Goal: Task Accomplishment & Management: Use online tool/utility

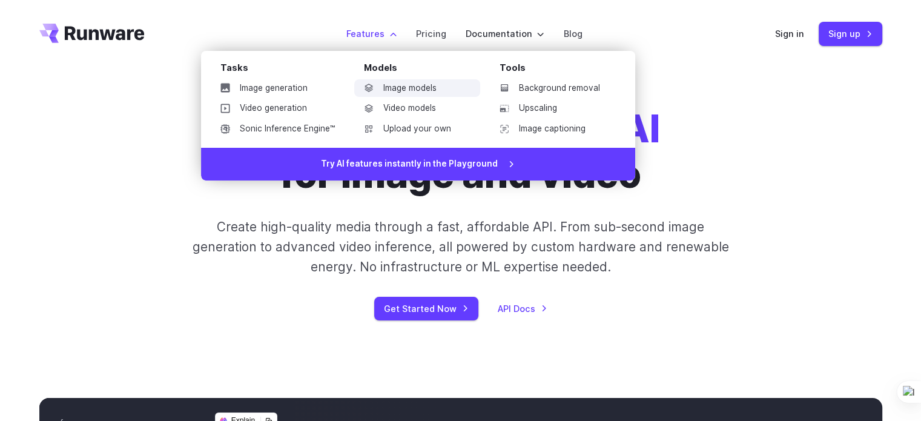
click at [395, 85] on link "Image models" at bounding box center [417, 88] width 126 height 18
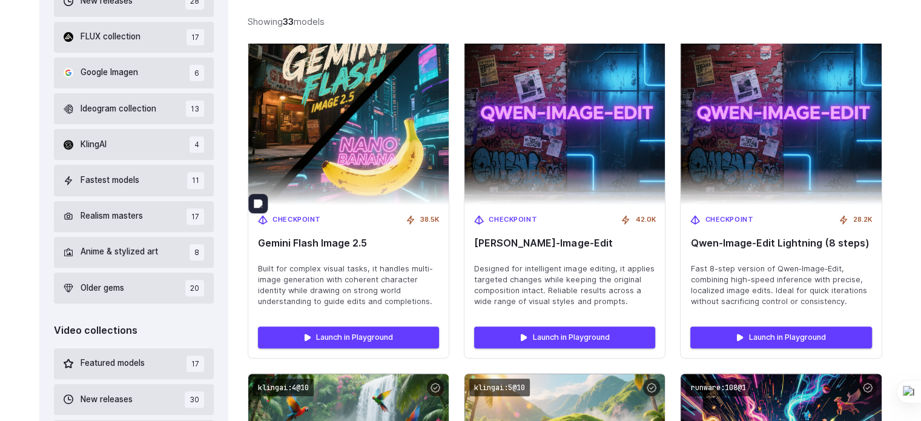
scroll to position [446, 0]
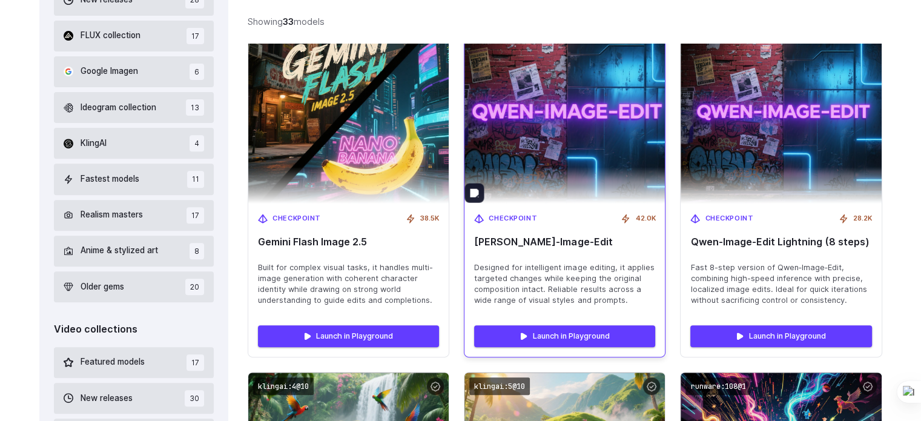
click at [637, 131] on img at bounding box center [565, 112] width 220 height 200
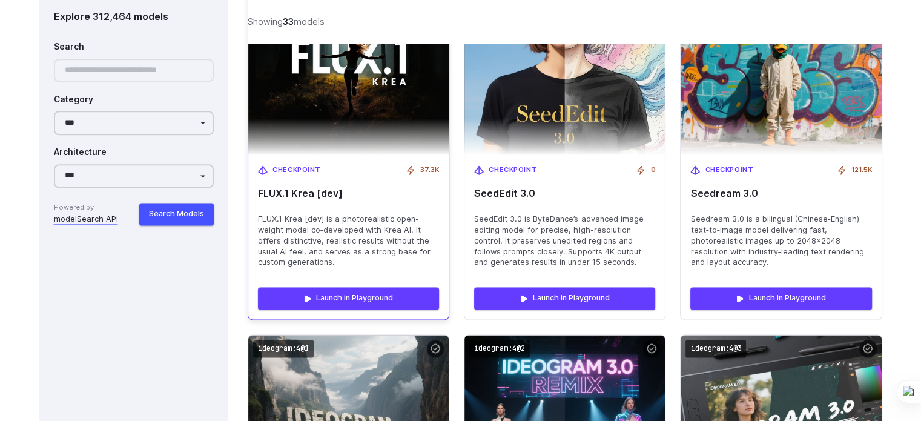
scroll to position [1561, 0]
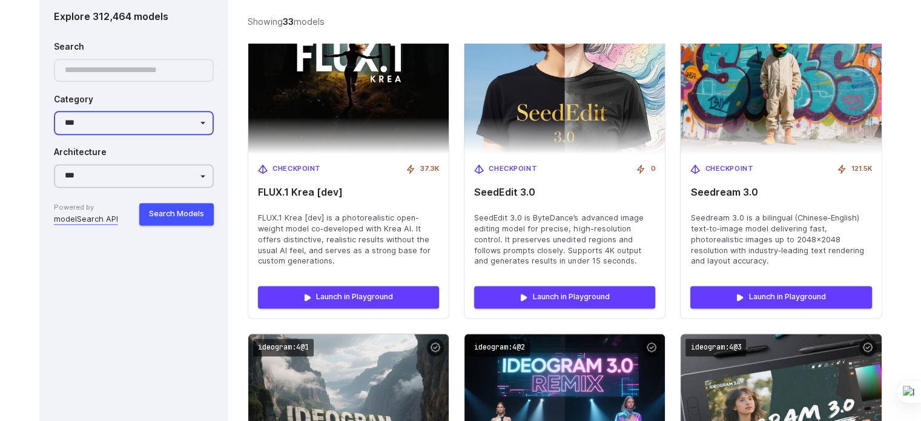
click at [156, 127] on select "**********" at bounding box center [134, 123] width 160 height 24
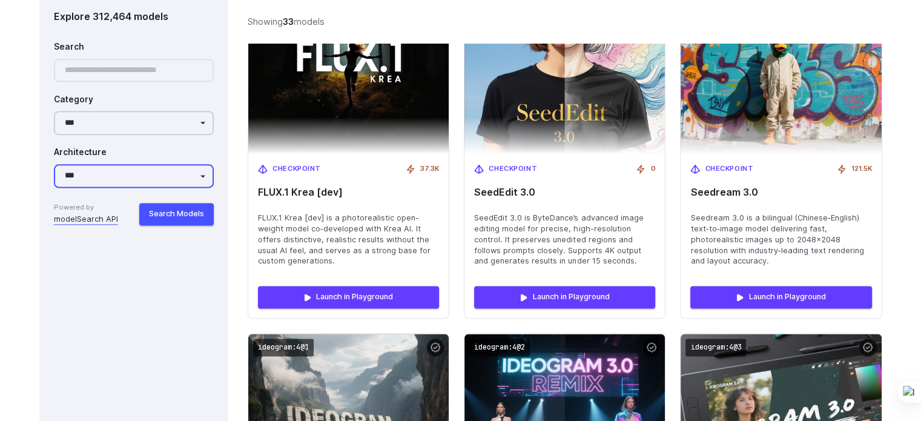
click at [124, 176] on select "**********" at bounding box center [134, 176] width 160 height 24
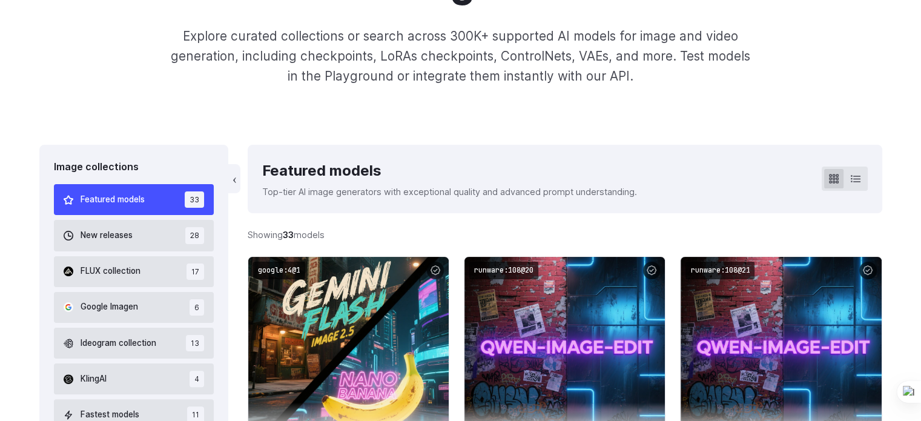
scroll to position [0, 0]
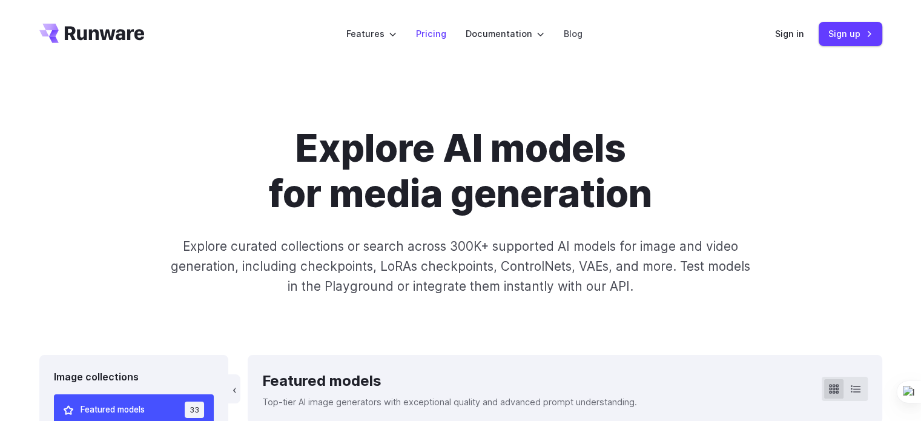
click at [431, 31] on link "Pricing" at bounding box center [431, 34] width 30 height 14
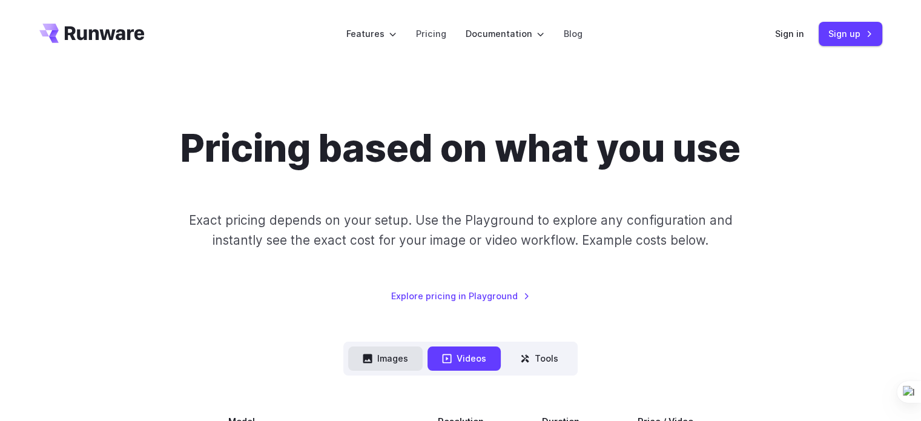
click at [400, 353] on button "Images" at bounding box center [385, 358] width 74 height 24
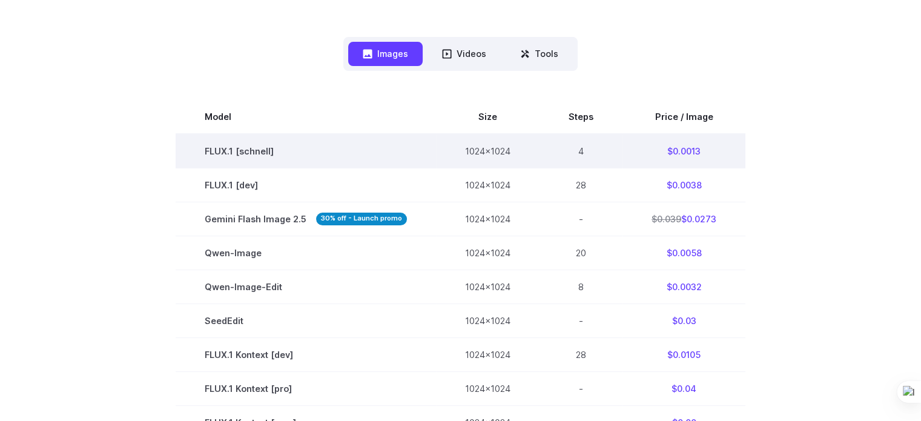
scroll to position [304, 0]
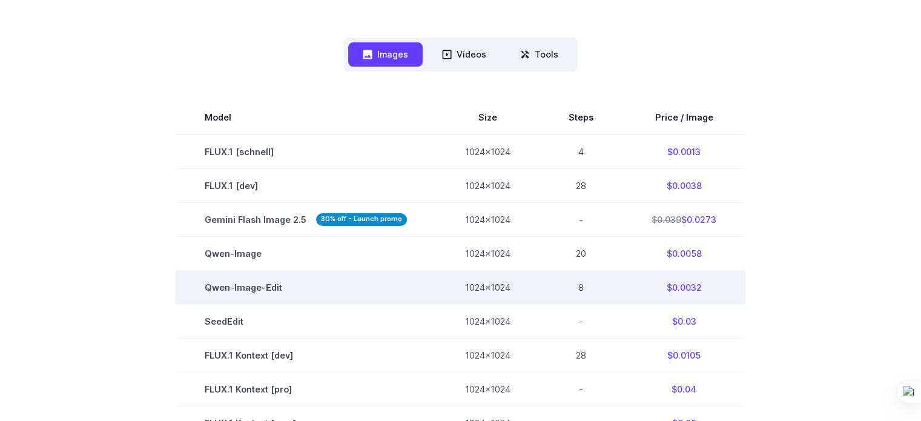
click at [683, 290] on td "$0.0032" at bounding box center [683, 287] width 123 height 34
copy tbody "$0.0032"
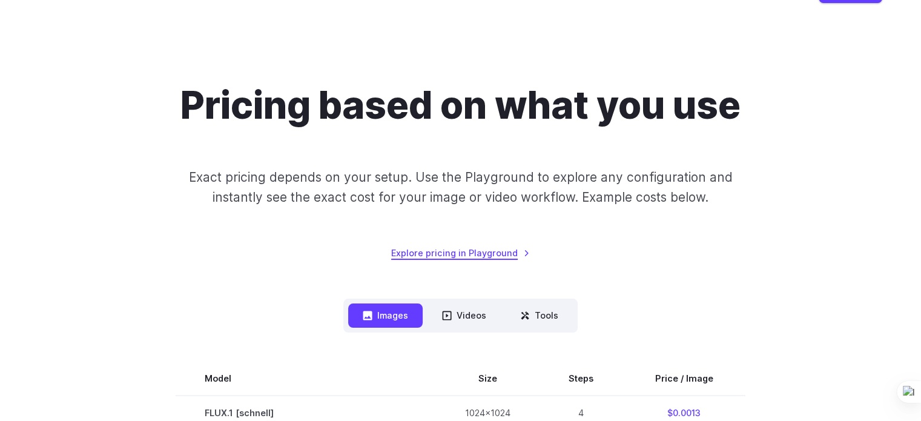
scroll to position [0, 0]
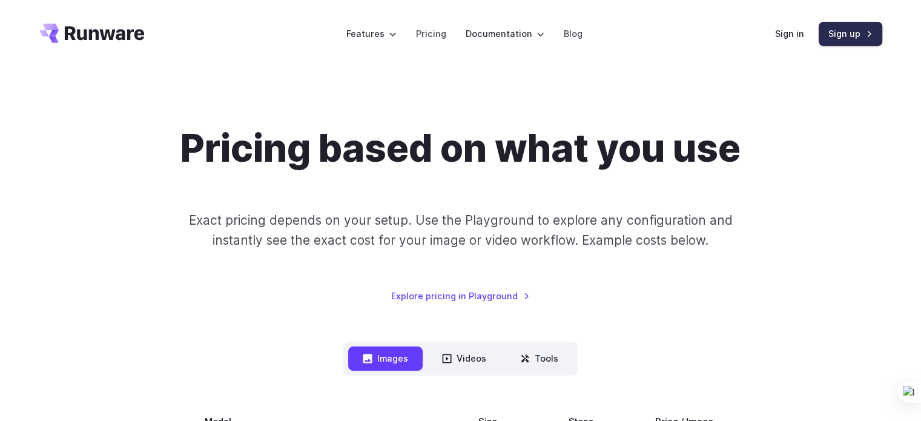
click at [843, 35] on link "Sign up" at bounding box center [850, 34] width 64 height 24
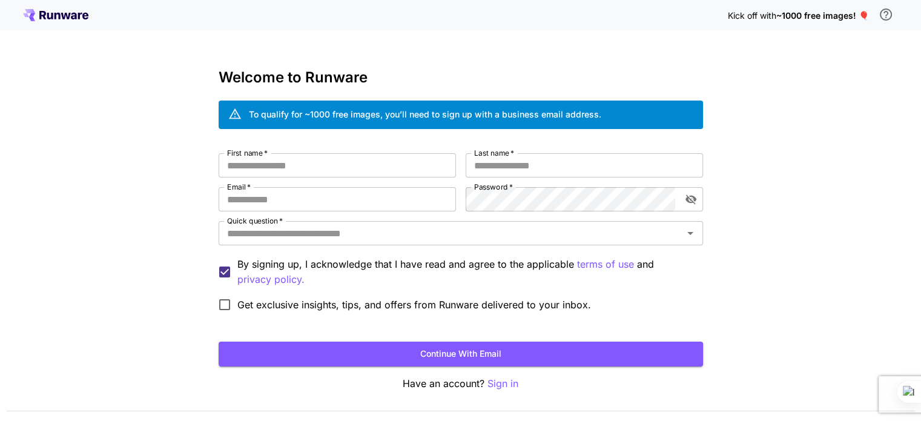
scroll to position [34, 0]
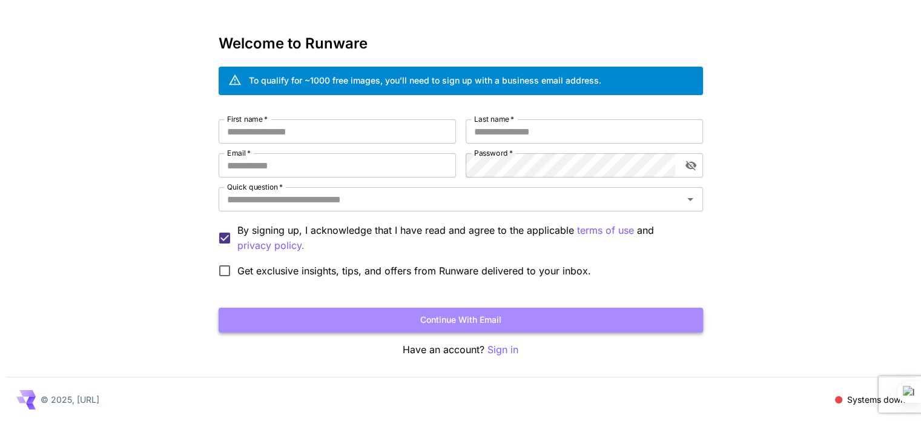
click at [460, 317] on button "Continue with email" at bounding box center [461, 320] width 484 height 25
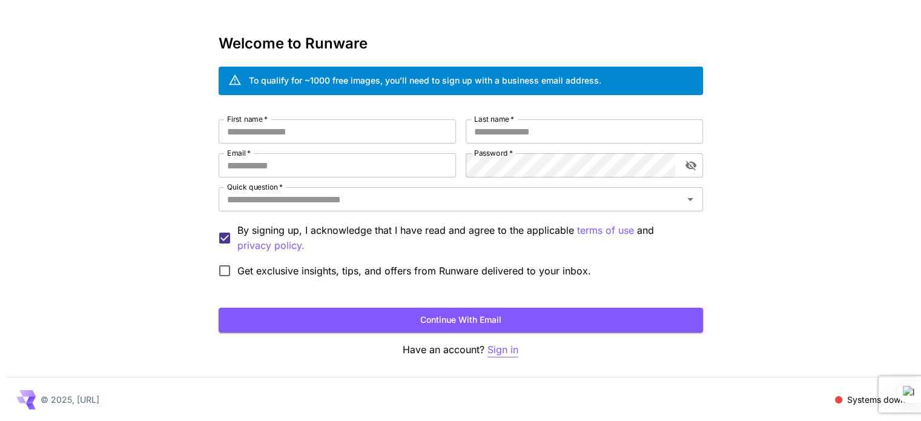
click at [512, 348] on p "Sign in" at bounding box center [502, 349] width 31 height 15
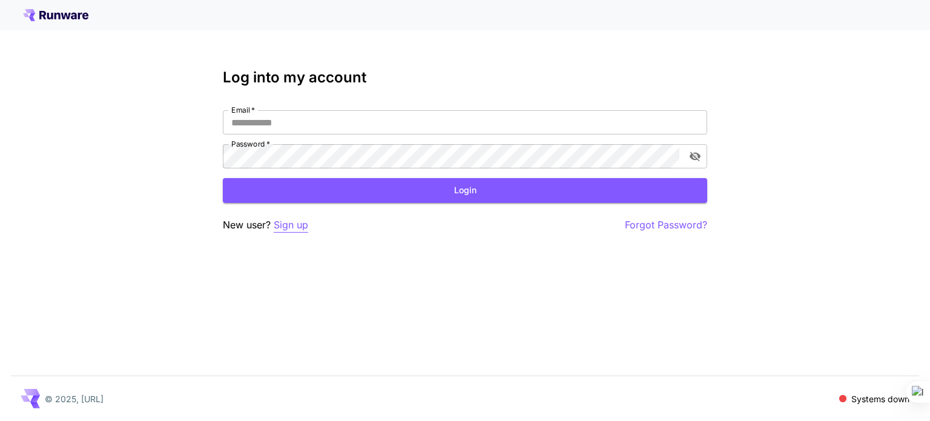
click at [291, 225] on p "Sign up" at bounding box center [291, 224] width 35 height 15
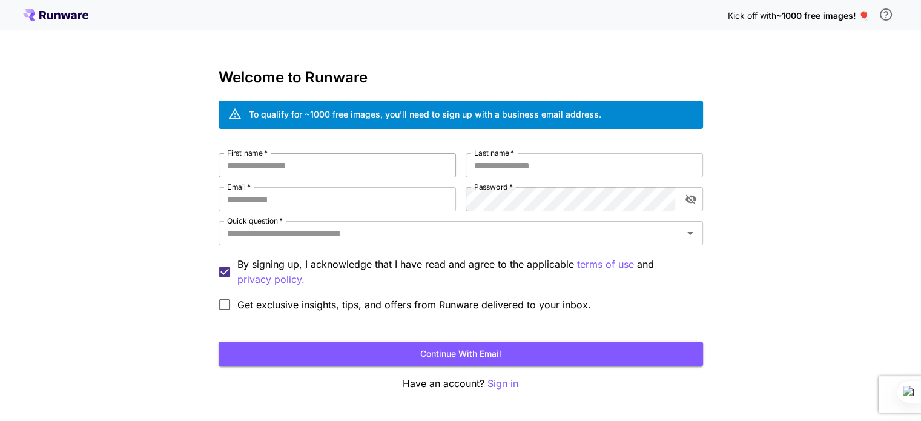
click at [301, 162] on input "First name   *" at bounding box center [337, 165] width 237 height 24
click at [498, 168] on input "Last name   *" at bounding box center [584, 165] width 237 height 24
click at [366, 159] on input "**********" at bounding box center [337, 165] width 237 height 24
type input "*****"
click at [532, 162] on input "Last name   *" at bounding box center [584, 165] width 237 height 24
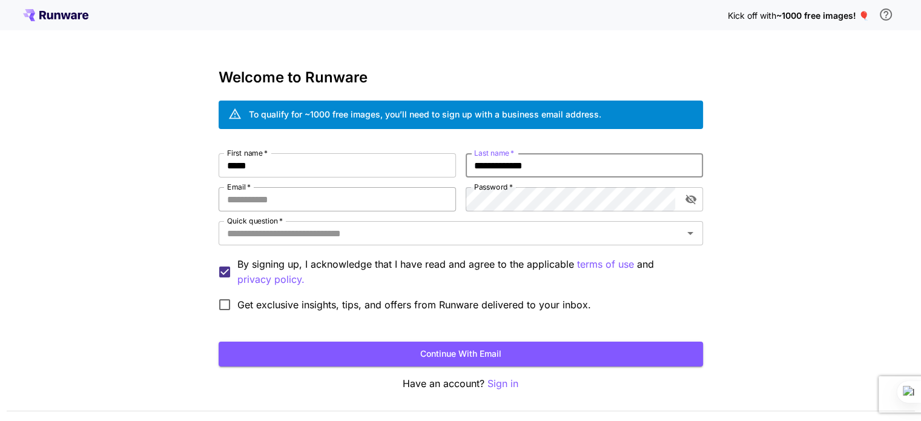
type input "**********"
click at [416, 200] on input "Email   *" at bounding box center [337, 199] width 237 height 24
type input "**********"
click at [686, 202] on icon "toggle password visibility" at bounding box center [691, 199] width 12 height 12
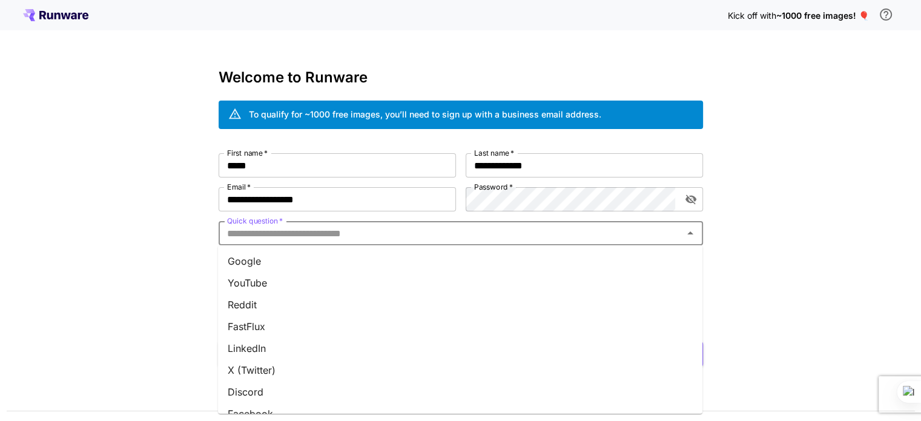
click at [271, 232] on input "Quick question   *" at bounding box center [450, 233] width 457 height 17
click at [257, 263] on li "Google" at bounding box center [460, 261] width 484 height 22
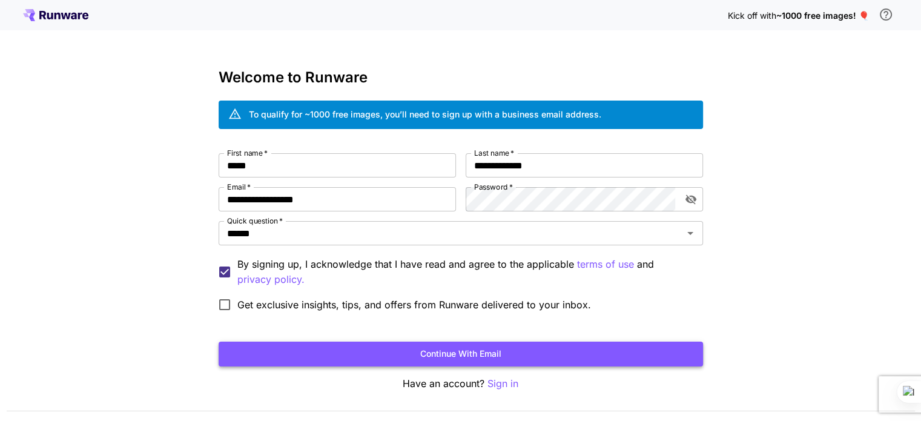
scroll to position [34, 0]
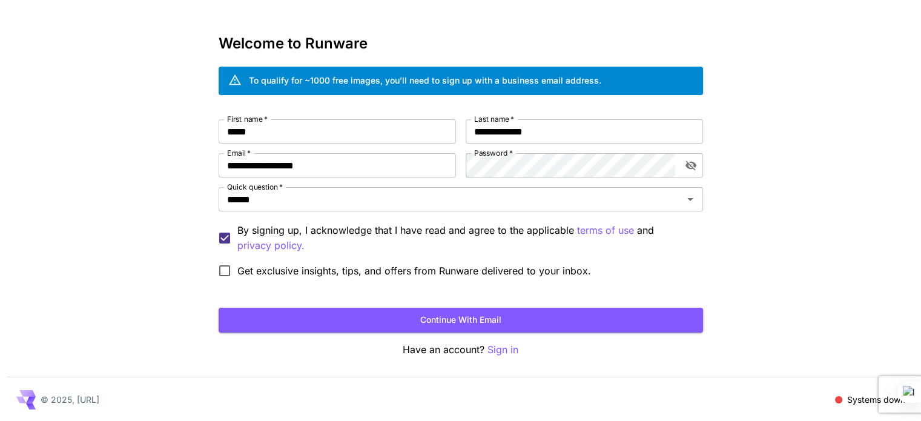
click at [318, 266] on span "Get exclusive insights, tips, and offers from Runware delivered to your inbox." at bounding box center [414, 270] width 354 height 15
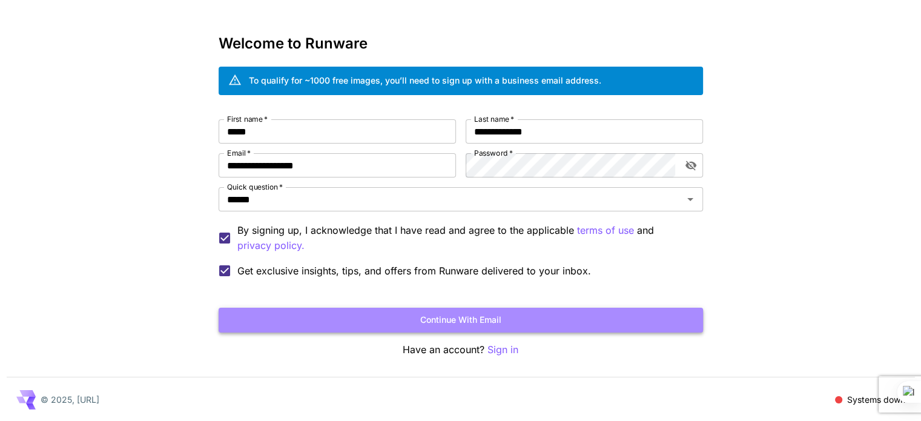
click at [446, 324] on button "Continue with email" at bounding box center [461, 320] width 484 height 25
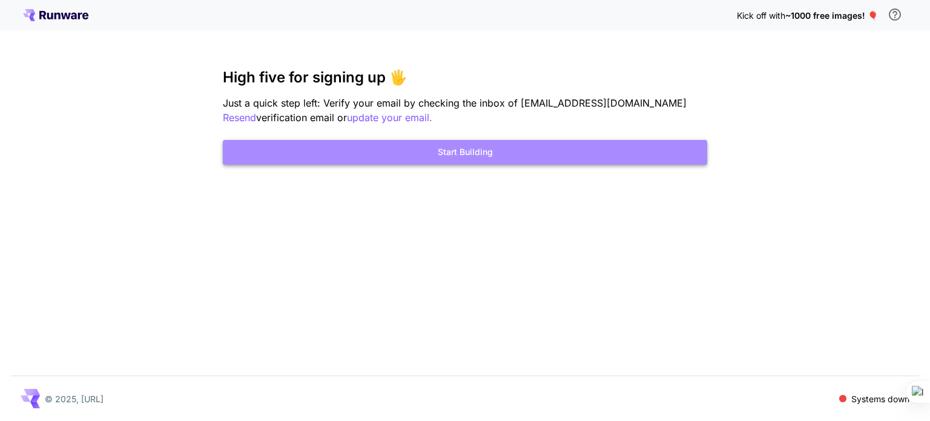
click at [484, 159] on button "Start Building" at bounding box center [465, 152] width 484 height 25
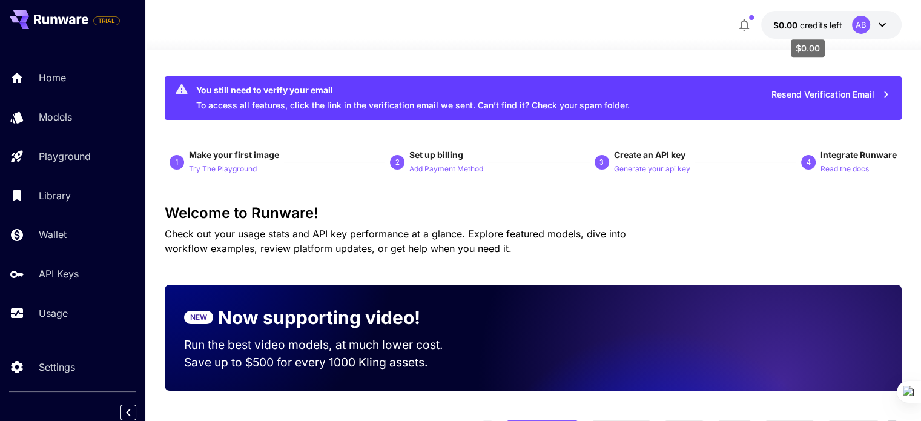
click at [838, 22] on span "credits left" at bounding box center [821, 25] width 42 height 10
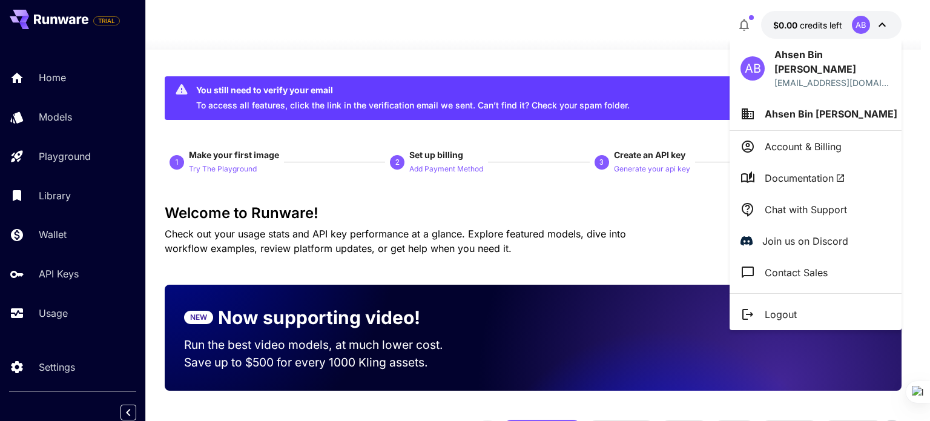
click at [838, 22] on div at bounding box center [465, 210] width 930 height 421
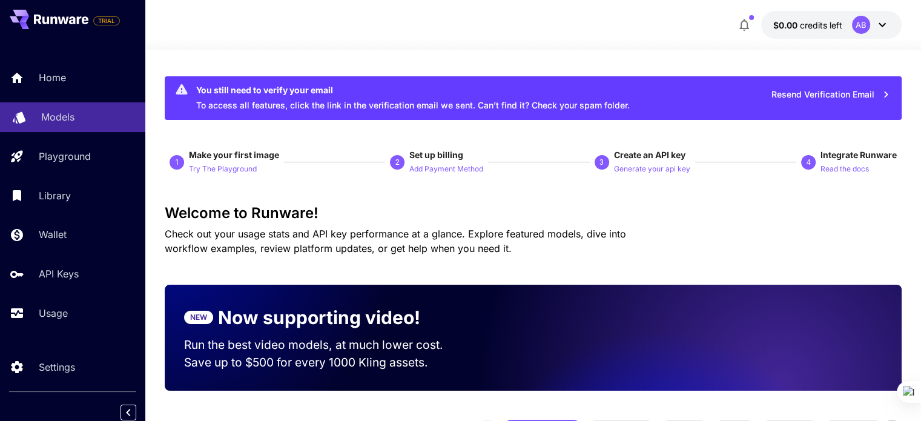
click at [82, 118] on div "Models" at bounding box center [88, 117] width 94 height 15
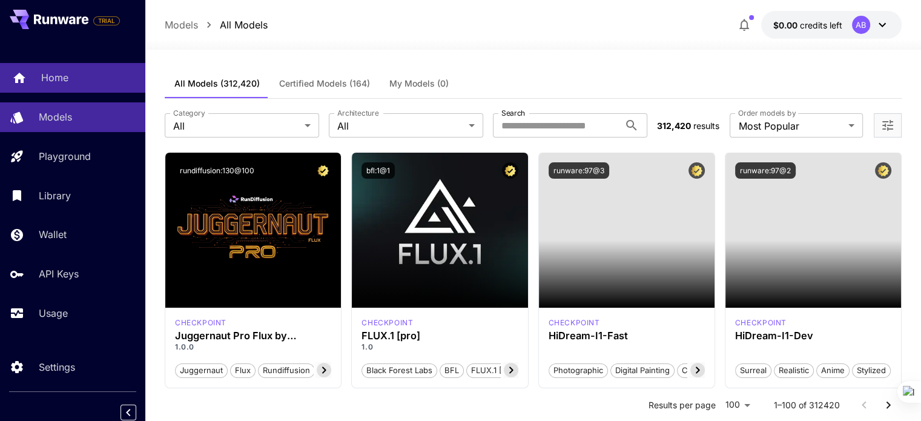
click at [70, 80] on div "Home" at bounding box center [88, 77] width 94 height 15
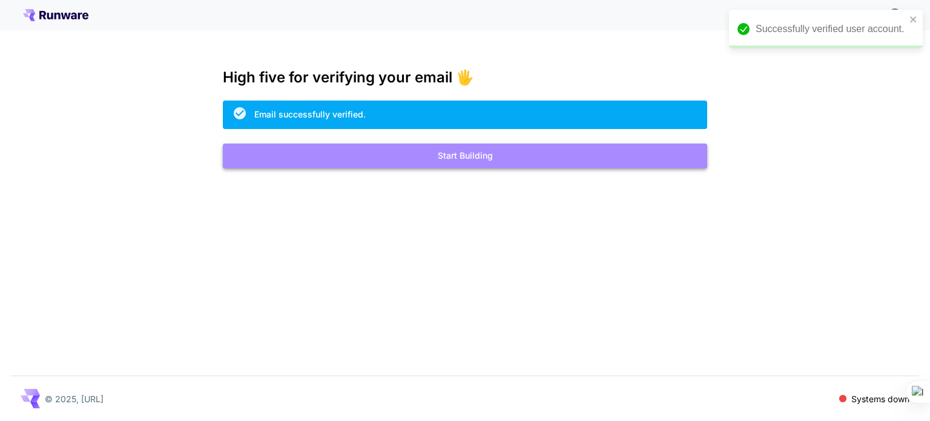
click at [432, 165] on button "Start Building" at bounding box center [465, 155] width 484 height 25
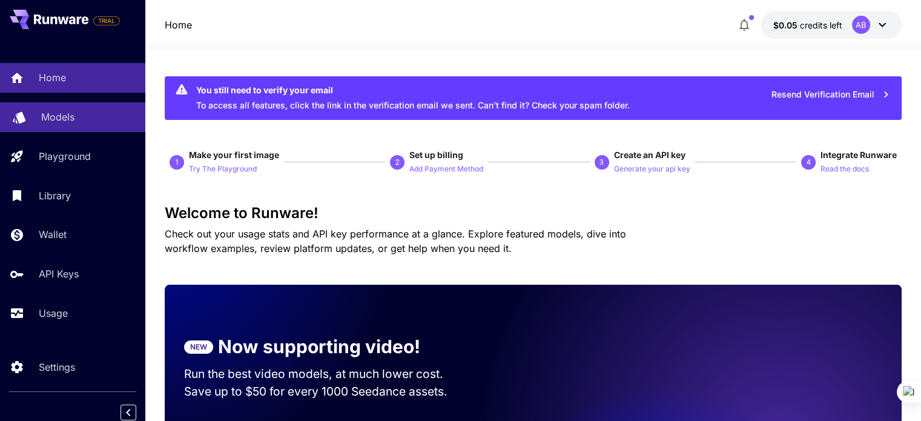
click at [81, 120] on div "Models" at bounding box center [88, 117] width 94 height 15
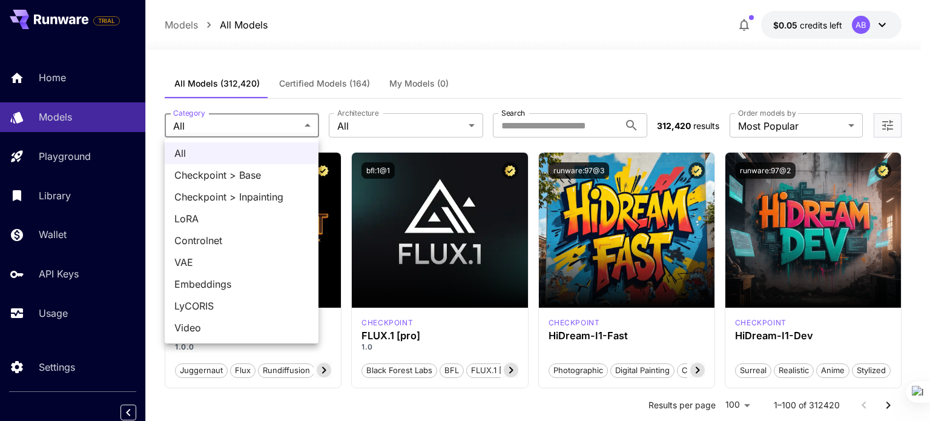
click at [248, 133] on div at bounding box center [465, 210] width 930 height 421
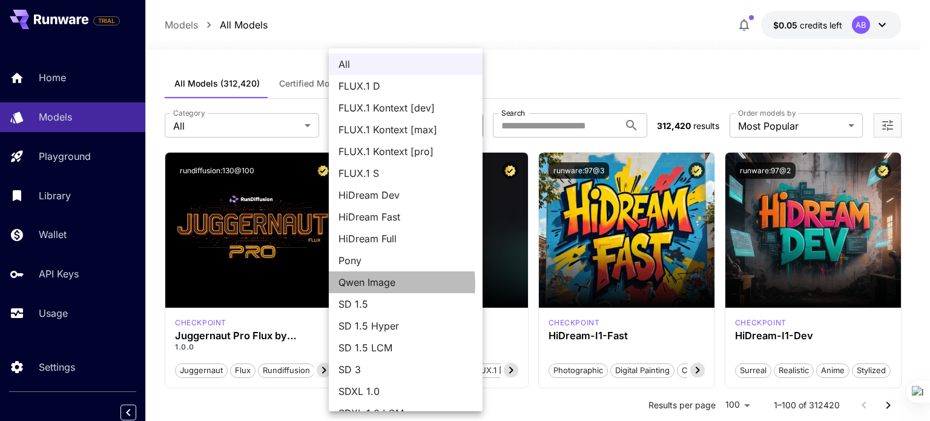
click at [380, 284] on span "Qwen Image" at bounding box center [405, 282] width 134 height 15
type input "**********"
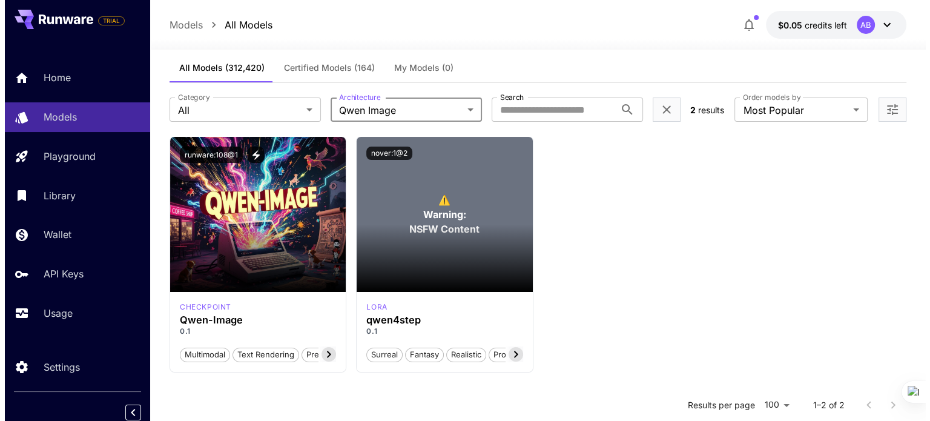
scroll to position [15, 0]
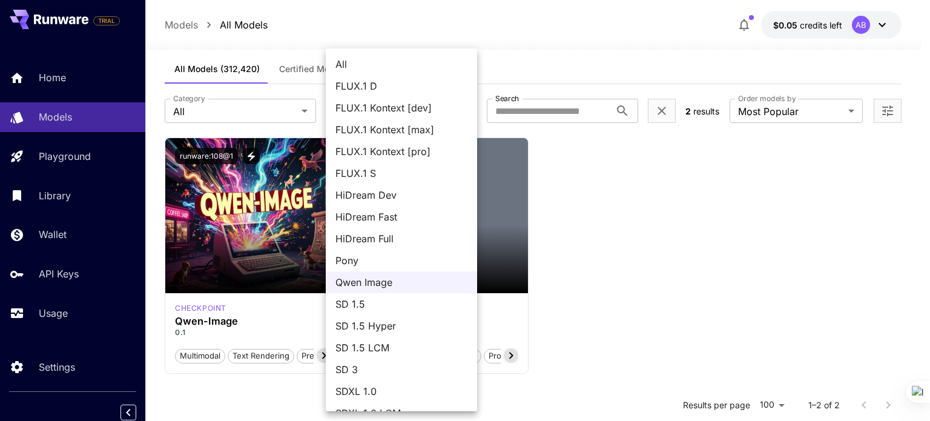
click at [453, 120] on body "**********" at bounding box center [465, 305] width 930 height 640
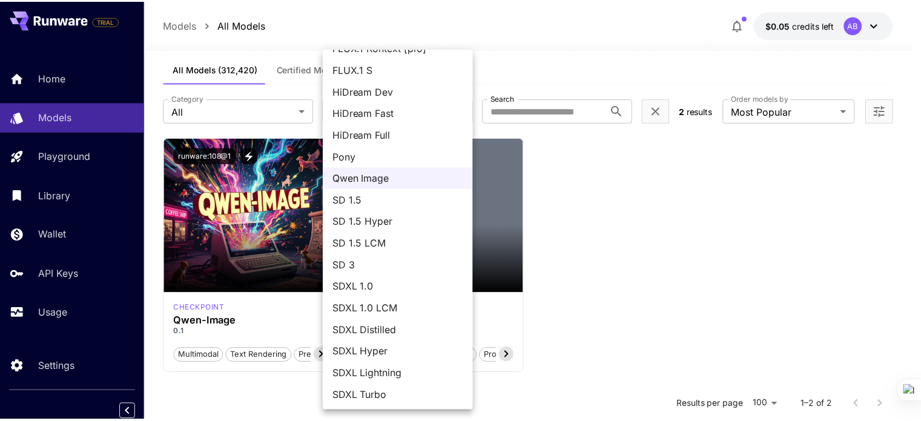
scroll to position [0, 0]
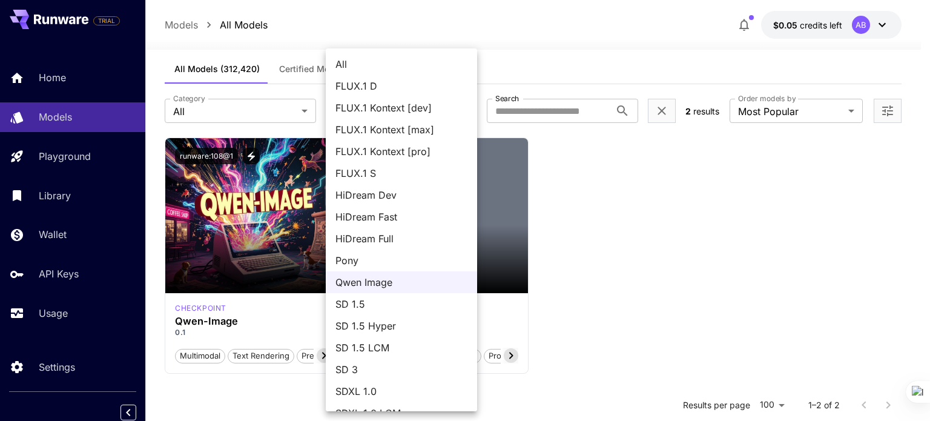
click at [544, 217] on div at bounding box center [465, 210] width 930 height 421
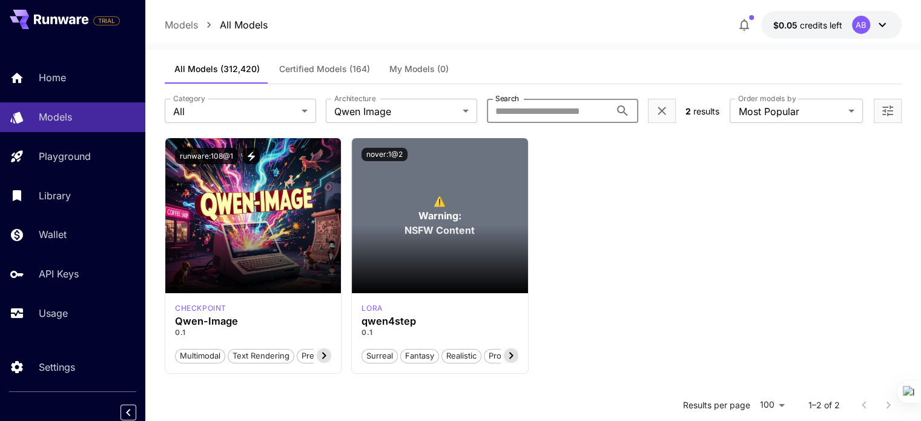
click at [557, 111] on input "Search" at bounding box center [548, 111] width 123 height 24
type input "***"
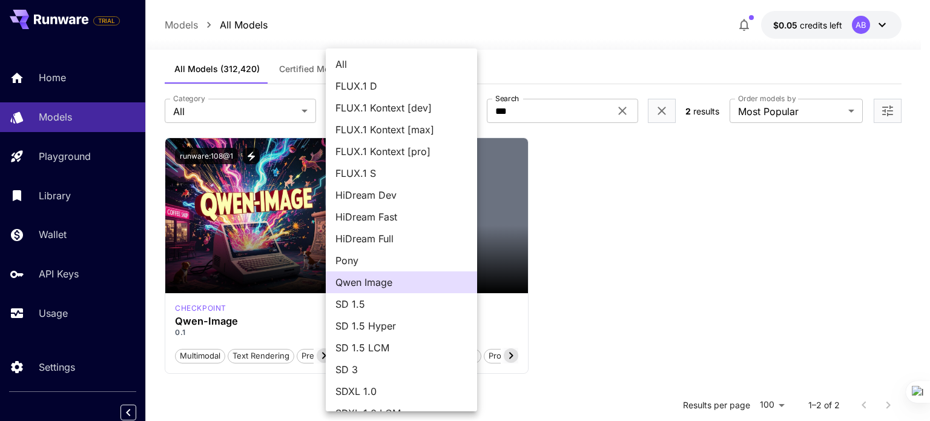
click at [464, 108] on body "**********" at bounding box center [465, 305] width 930 height 640
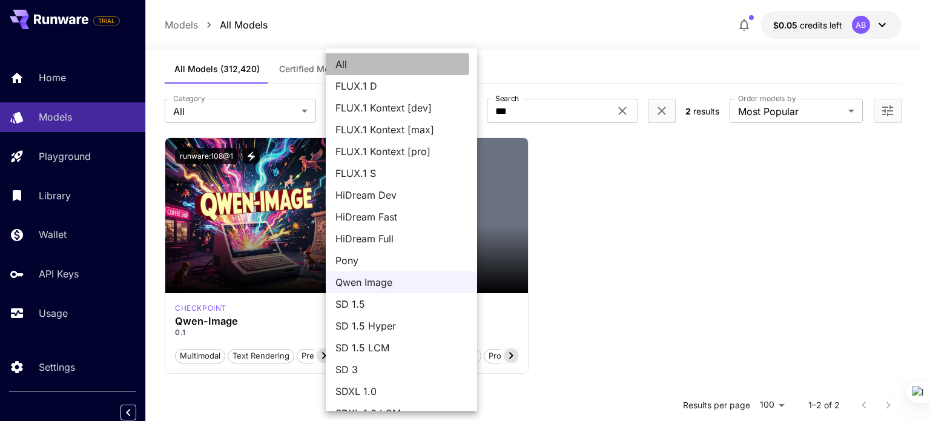
click at [380, 64] on span "All" at bounding box center [401, 64] width 132 height 15
type input "***"
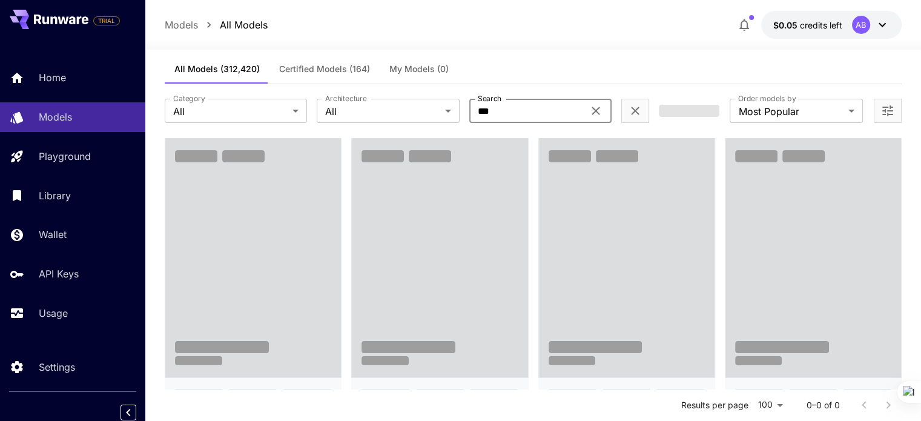
click at [530, 110] on input "***" at bounding box center [526, 111] width 114 height 24
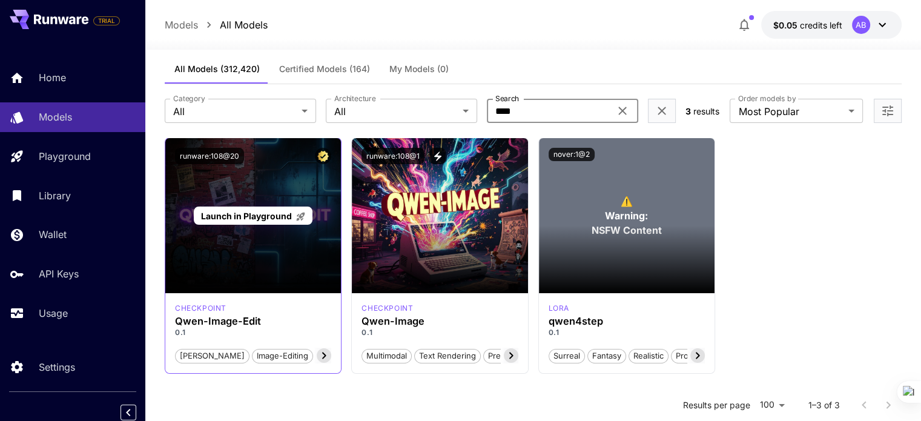
type input "****"
click at [272, 215] on span "Launch in Playground" at bounding box center [246, 216] width 91 height 10
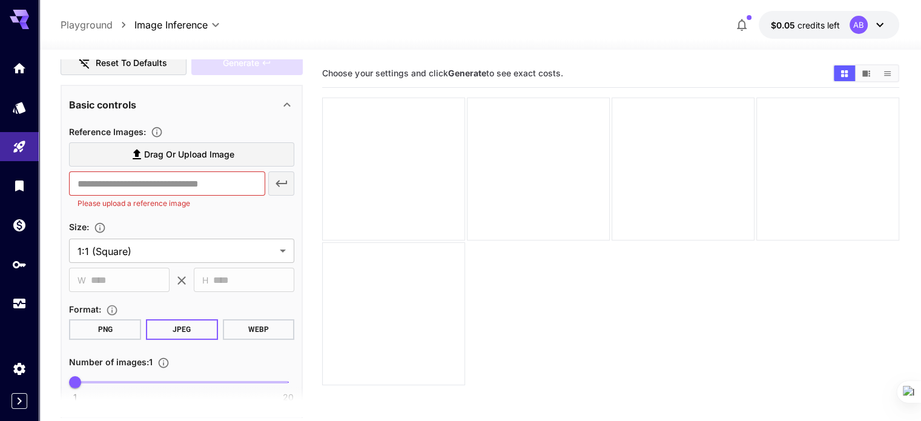
scroll to position [196, 0]
click at [155, 184] on input "text" at bounding box center [167, 183] width 196 height 24
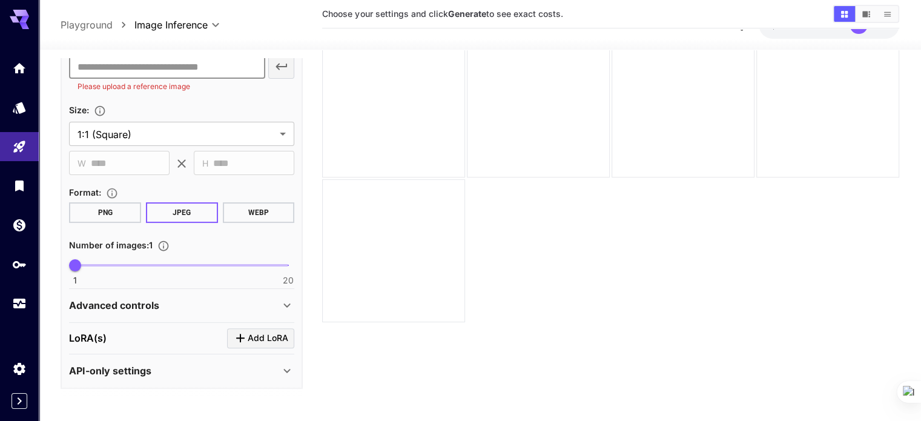
scroll to position [96, 0]
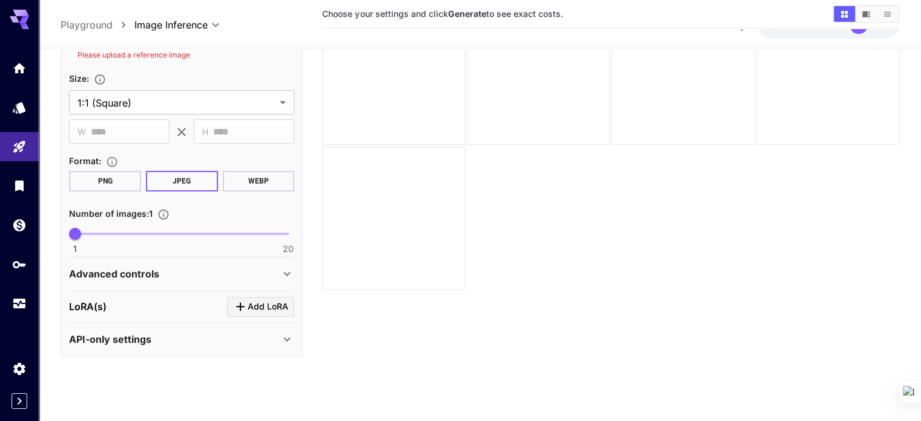
click at [156, 338] on div "API-only settings" at bounding box center [174, 339] width 211 height 15
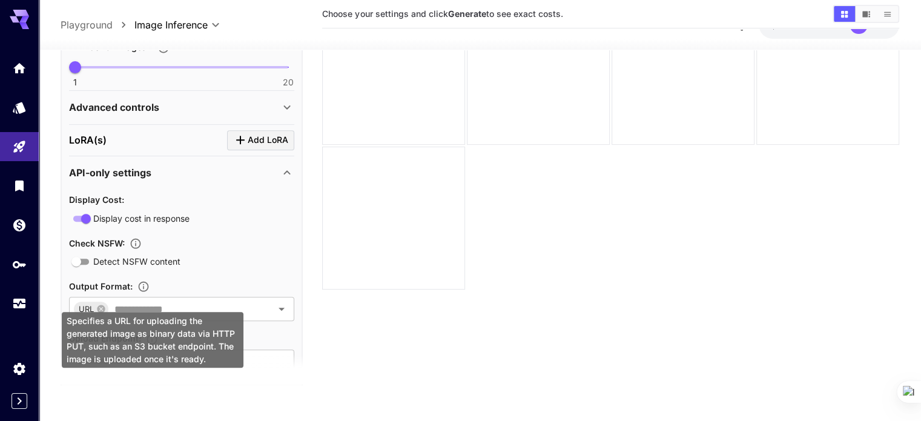
scroll to position [518, 0]
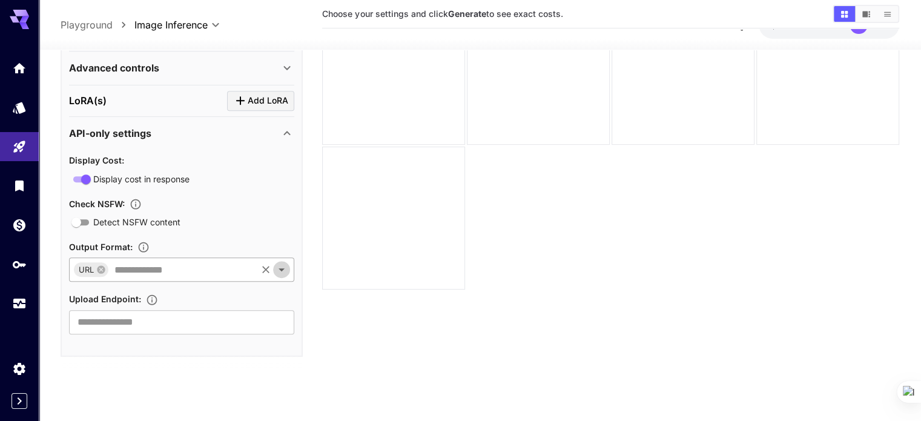
click at [286, 268] on icon "Open" at bounding box center [281, 269] width 15 height 15
click at [416, 196] on section "Choose your settings and click Generate to see exact costs." at bounding box center [610, 174] width 576 height 421
click at [266, 264] on icon "Clear" at bounding box center [266, 269] width 12 height 12
click at [286, 272] on icon "Open" at bounding box center [281, 269] width 15 height 15
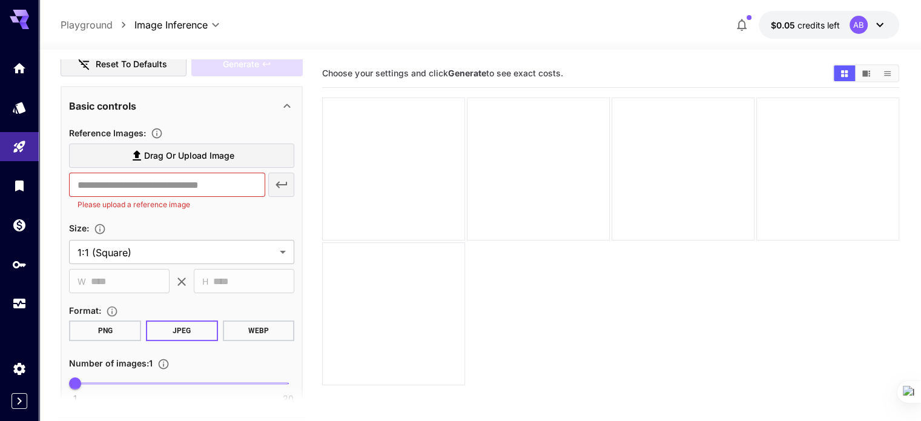
scroll to position [0, 0]
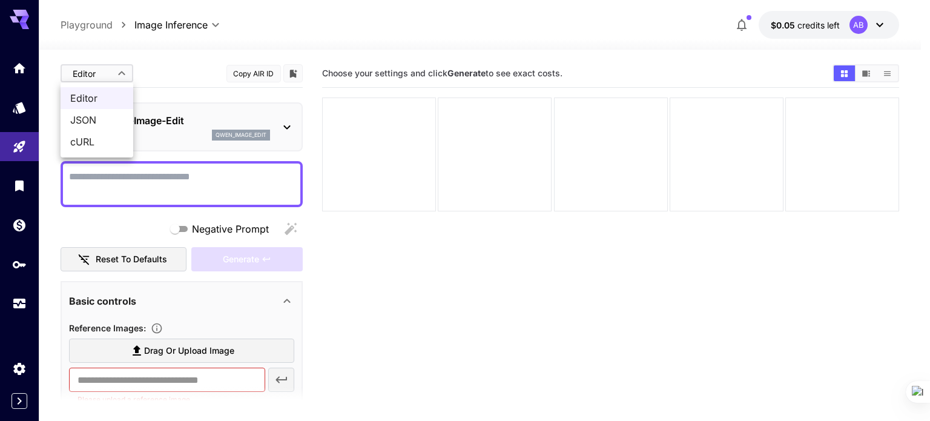
click at [116, 71] on body "**********" at bounding box center [465, 258] width 930 height 516
click at [116, 71] on div at bounding box center [465, 210] width 930 height 421
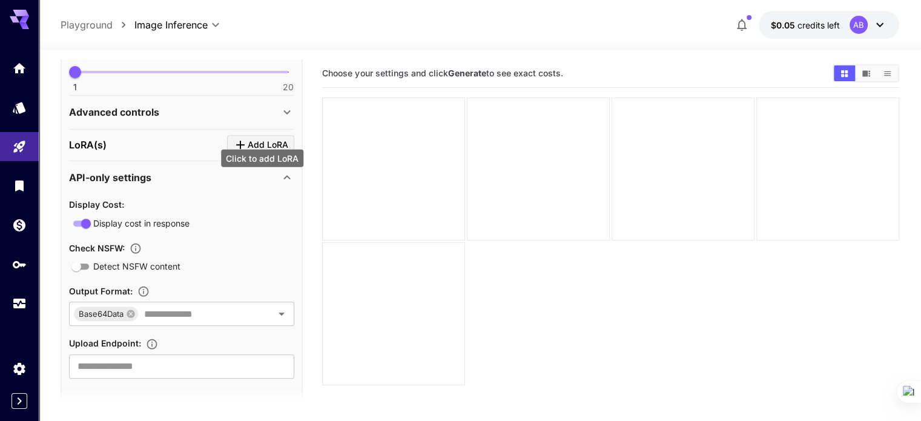
scroll to position [518, 0]
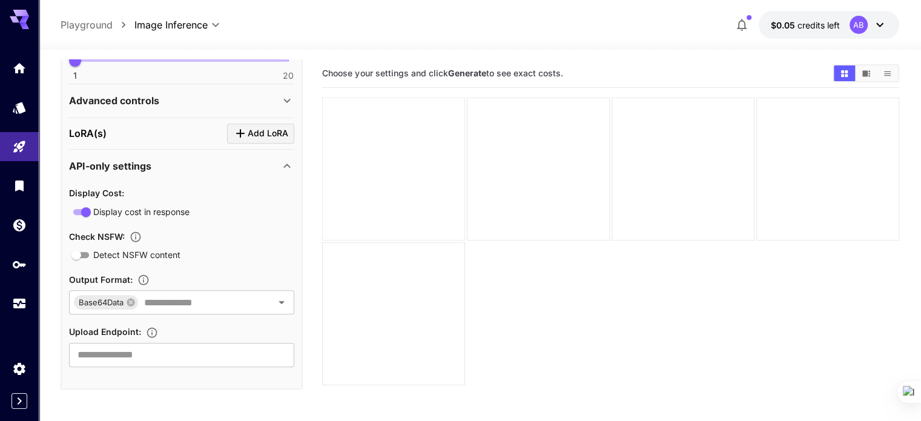
click at [390, 135] on div at bounding box center [393, 168] width 143 height 143
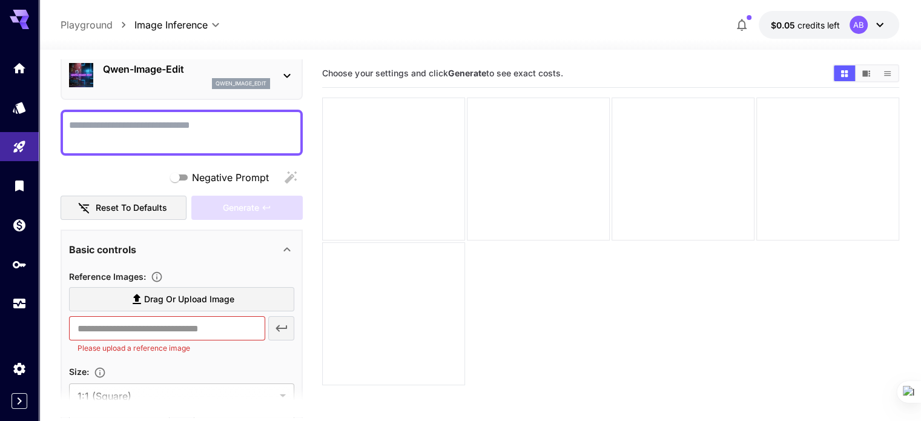
scroll to position [186, 0]
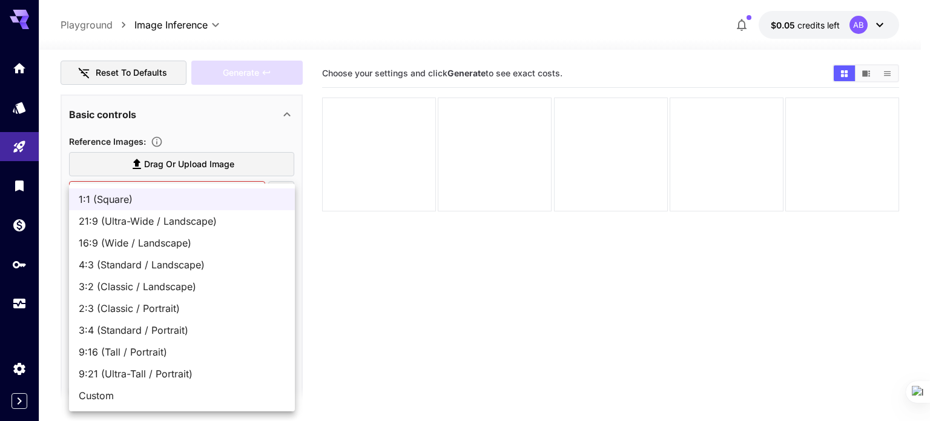
click at [145, 264] on body "**********" at bounding box center [465, 258] width 930 height 516
click at [321, 253] on div at bounding box center [465, 210] width 930 height 421
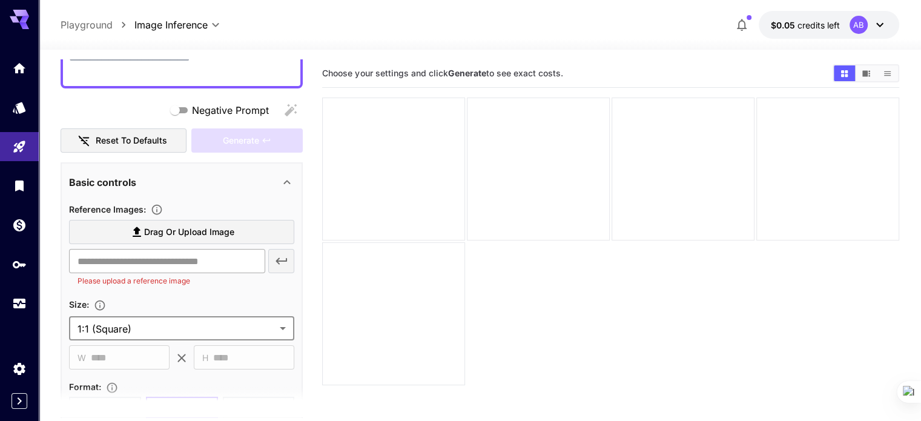
scroll to position [0, 0]
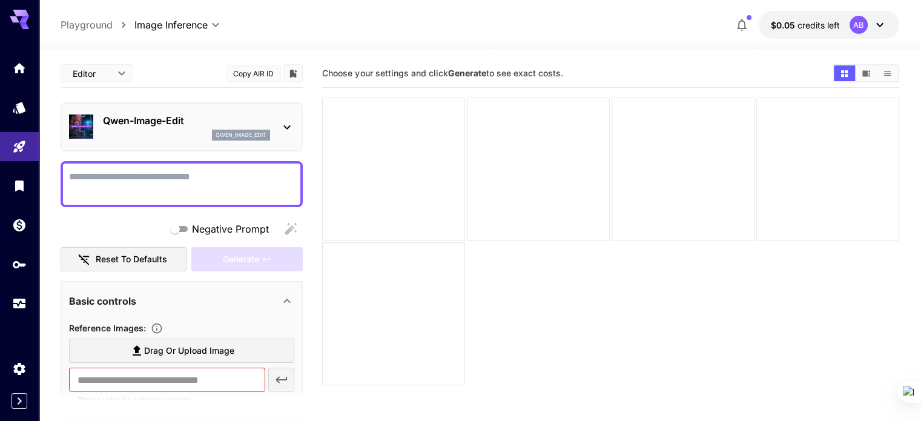
click at [283, 127] on icon at bounding box center [287, 127] width 15 height 15
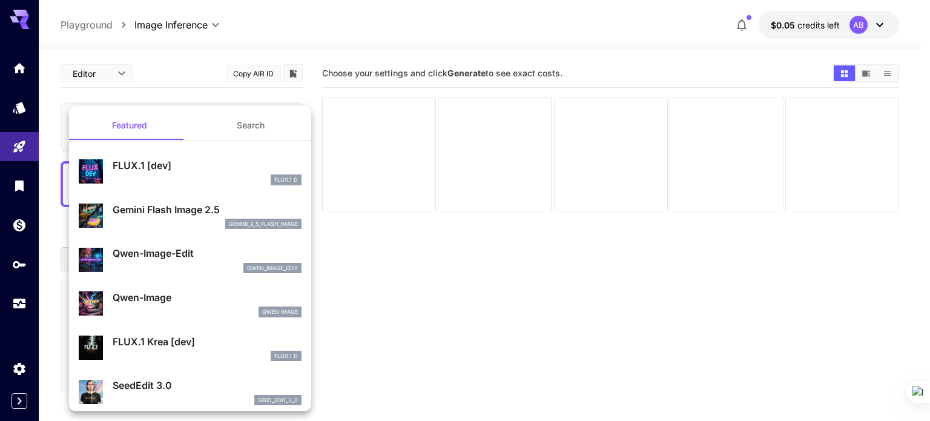
click at [363, 302] on div at bounding box center [465, 210] width 930 height 421
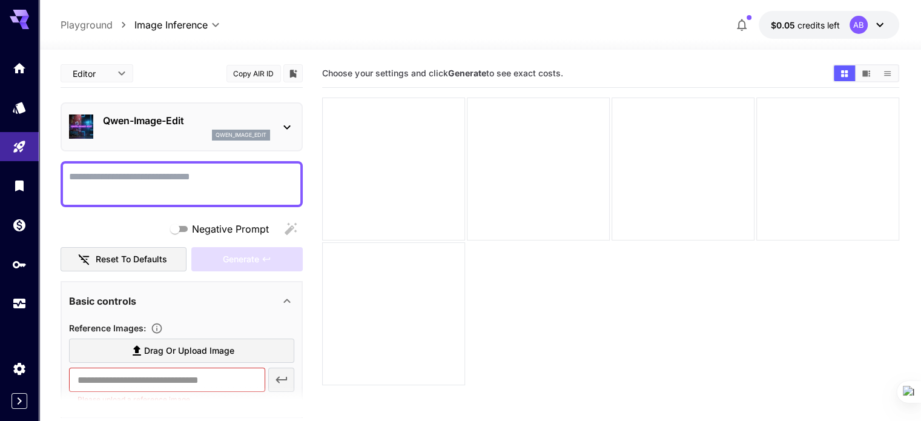
click at [484, 72] on b "Generate" at bounding box center [466, 73] width 38 height 10
click at [471, 163] on div at bounding box center [538, 168] width 143 height 143
click at [17, 60] on div "Home" at bounding box center [20, 64] width 15 height 15
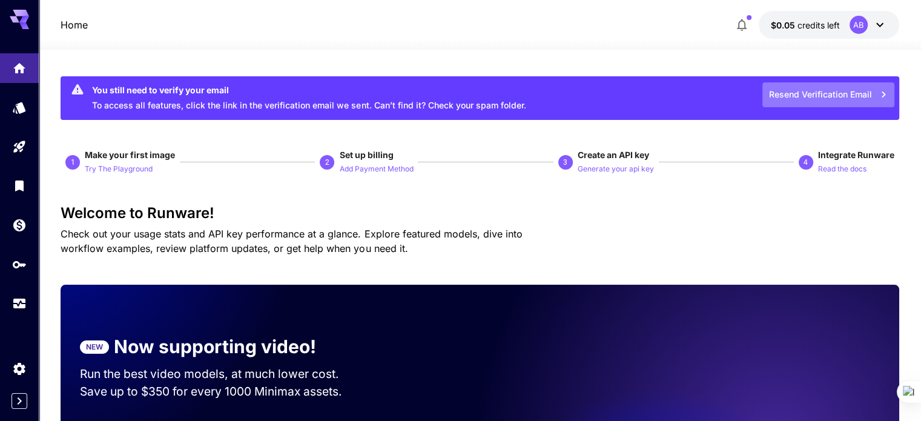
click at [852, 90] on button "Resend Verification Email" at bounding box center [828, 94] width 132 height 25
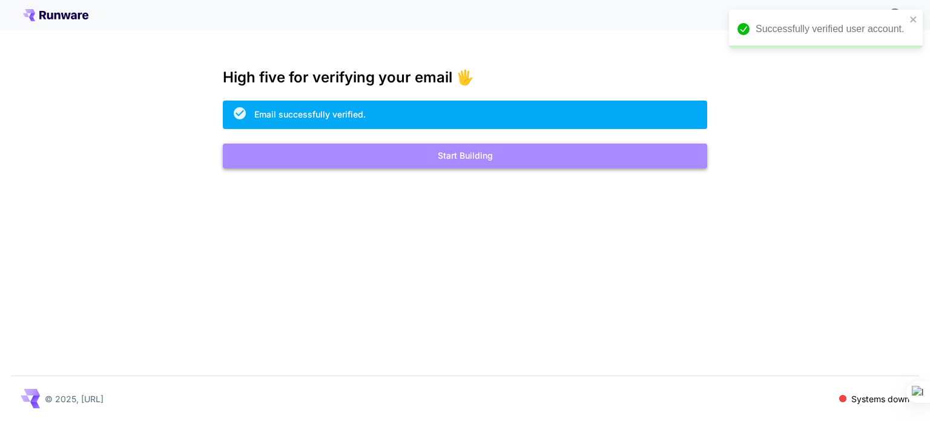
click at [531, 154] on button "Start Building" at bounding box center [465, 155] width 484 height 25
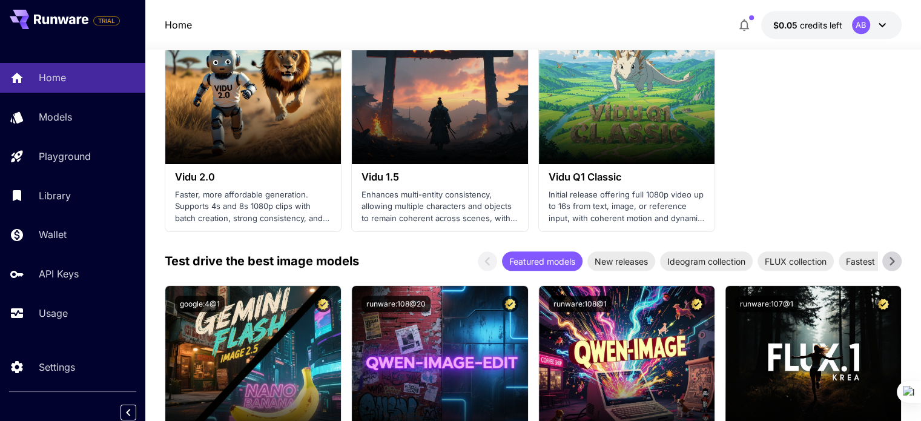
scroll to position [1364, 0]
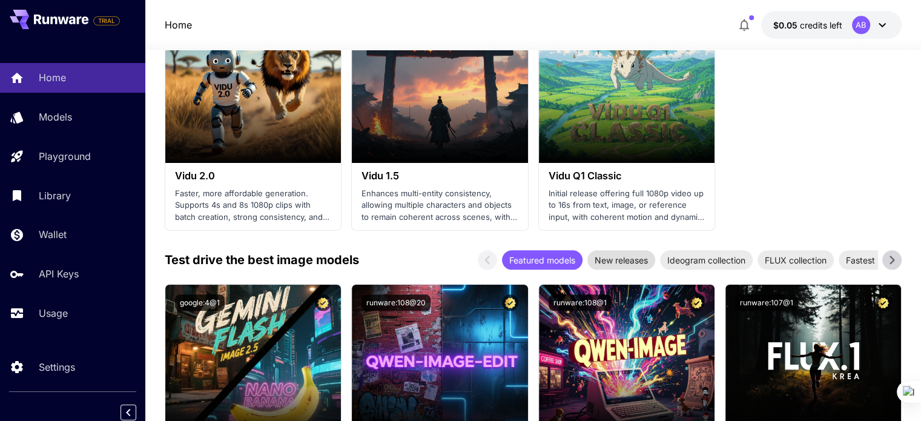
click at [639, 262] on span "New releases" at bounding box center [621, 260] width 68 height 13
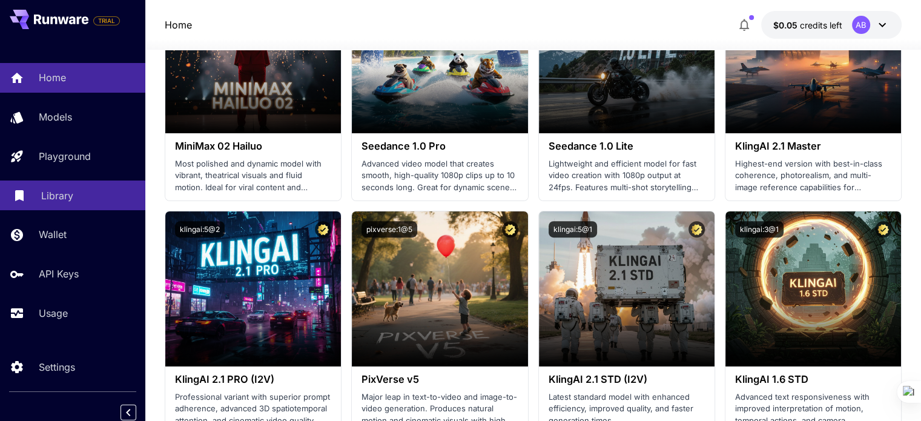
scroll to position [0, 0]
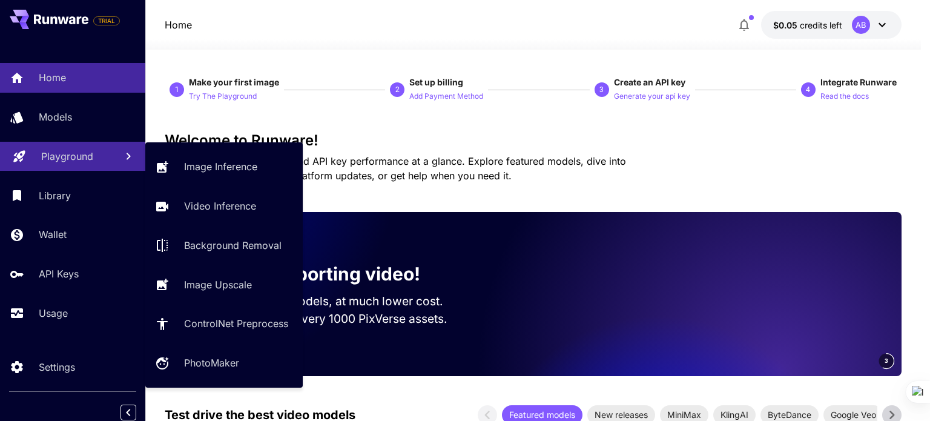
click at [56, 166] on link "Playground" at bounding box center [72, 157] width 145 height 30
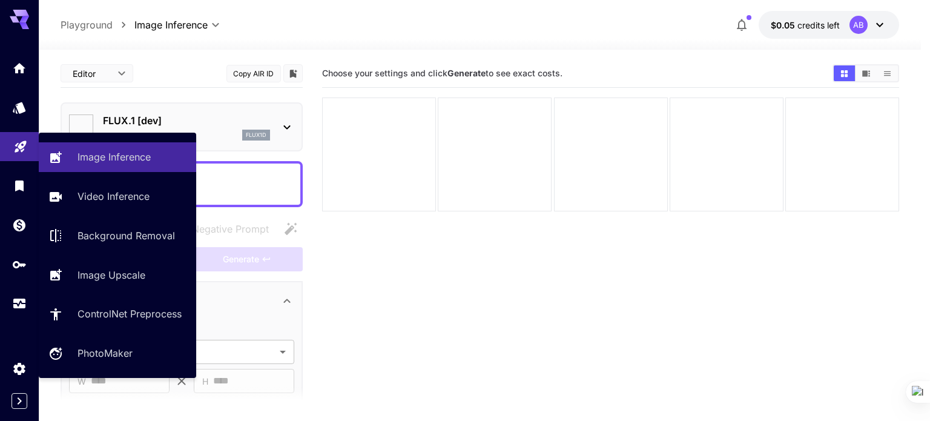
type input "**********"
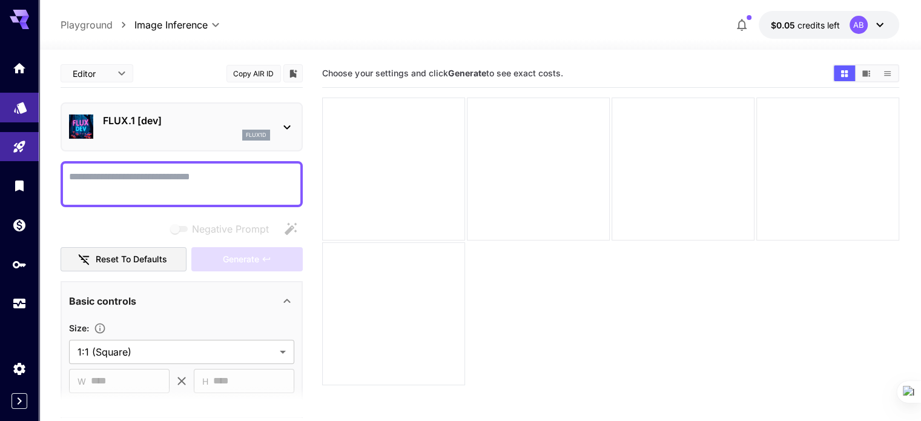
click at [15, 116] on link at bounding box center [19, 108] width 39 height 30
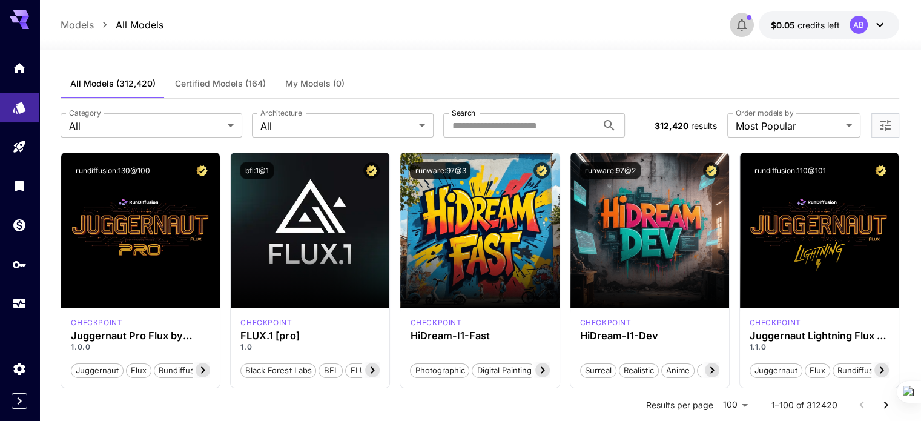
click at [742, 20] on icon "button" at bounding box center [742, 25] width 10 height 12
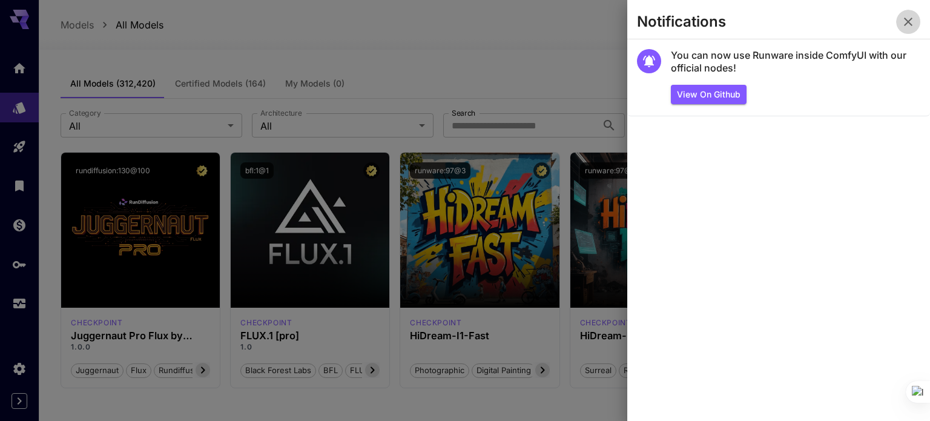
click at [906, 24] on icon "button" at bounding box center [908, 22] width 8 height 8
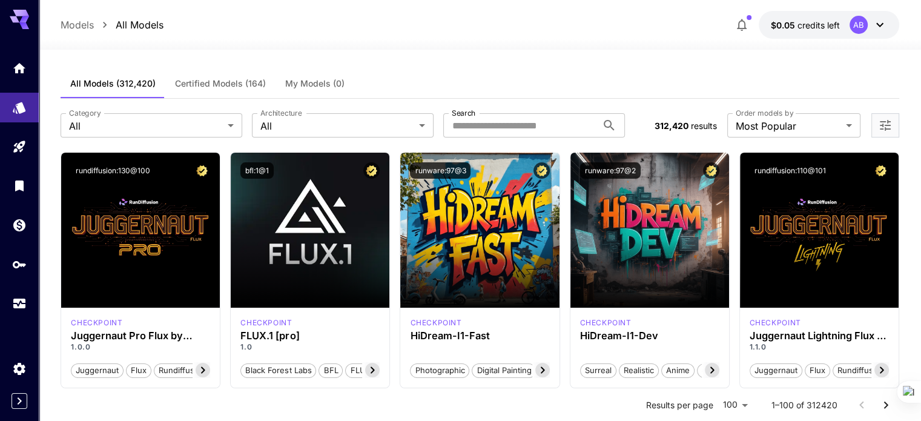
click at [869, 24] on div "AB" at bounding box center [868, 25] width 38 height 18
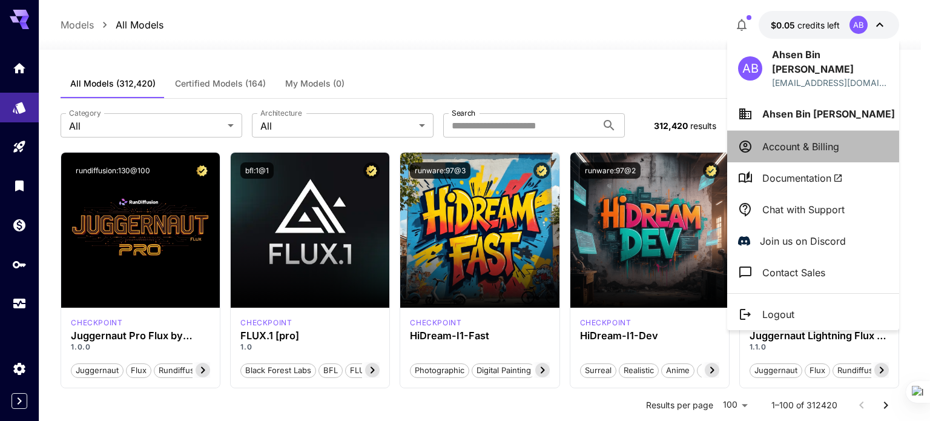
click at [804, 139] on p "Account & Billing" at bounding box center [800, 146] width 77 height 15
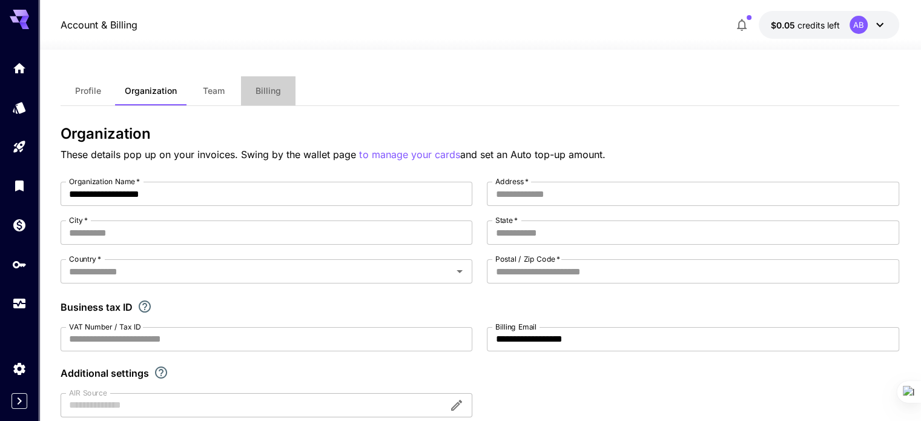
click at [270, 97] on button "Billing" at bounding box center [268, 90] width 54 height 29
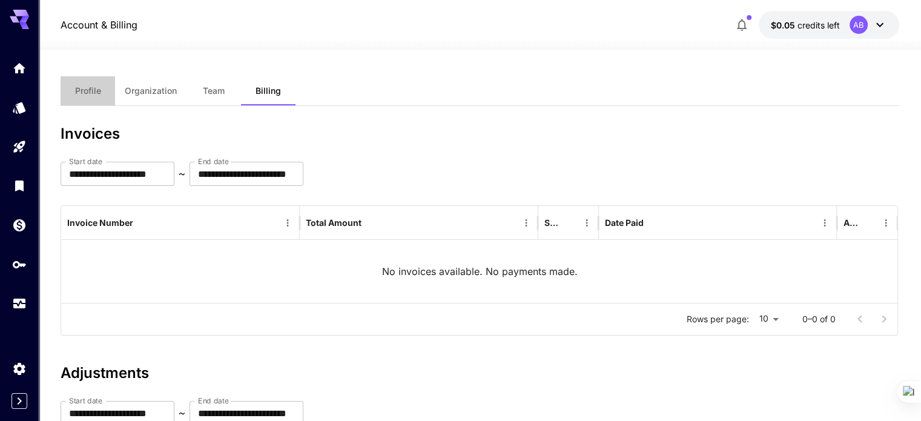
click at [84, 90] on span "Profile" at bounding box center [88, 90] width 26 height 11
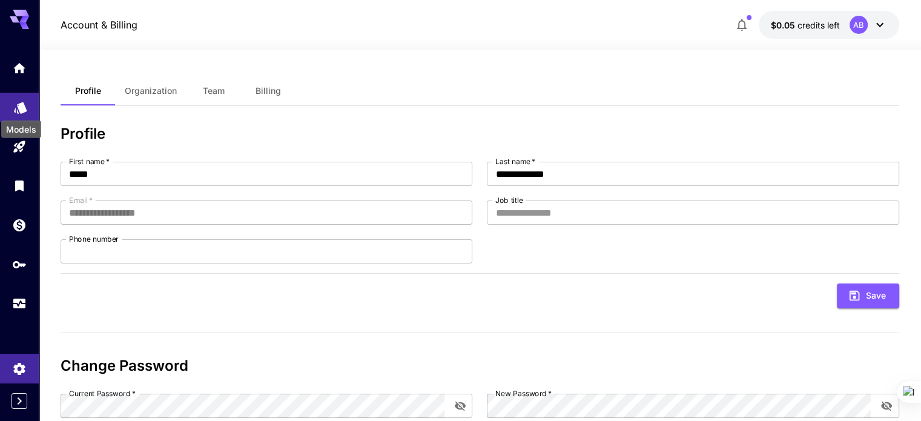
click at [20, 99] on icon "Models" at bounding box center [20, 103] width 15 height 15
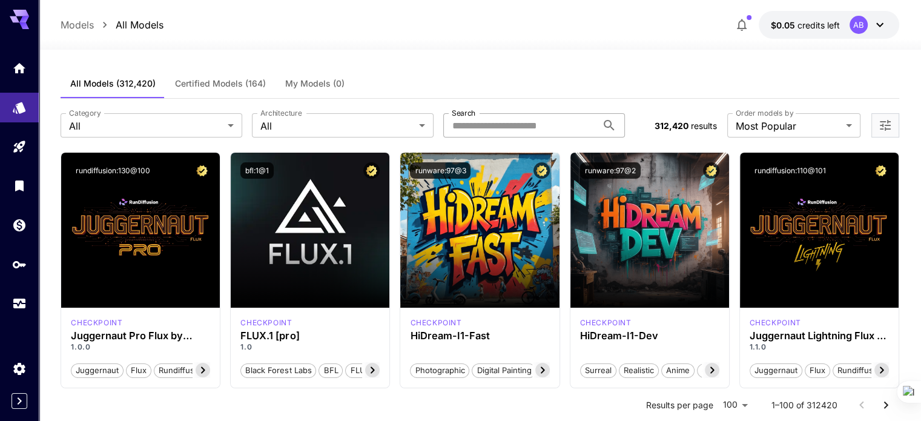
click at [466, 128] on input "Search" at bounding box center [520, 125] width 154 height 24
type input "****"
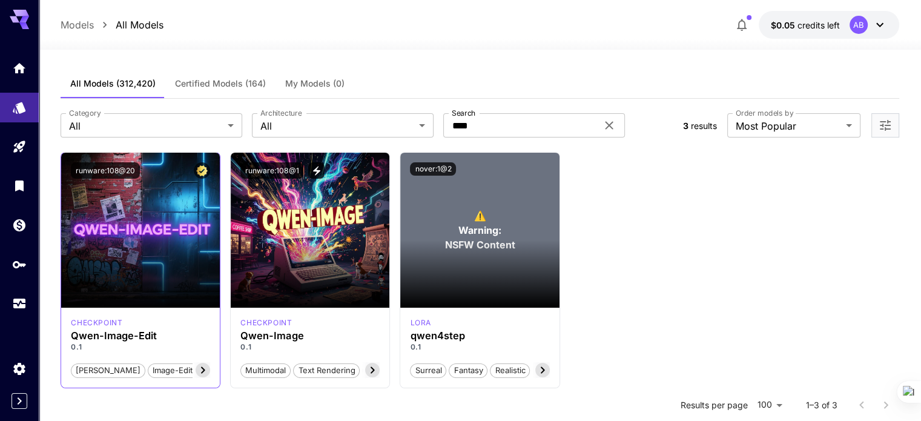
click at [212, 370] on span "bilingual-text" at bounding box center [241, 370] width 59 height 12
click at [202, 372] on icon at bounding box center [203, 370] width 4 height 7
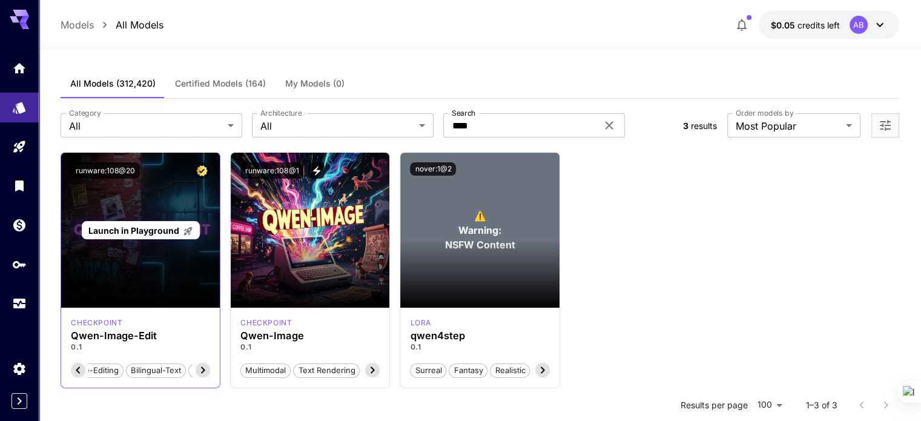
click at [165, 256] on div "Launch in Playground" at bounding box center [140, 230] width 159 height 155
click at [156, 229] on span "Launch in Playground" at bounding box center [133, 230] width 91 height 10
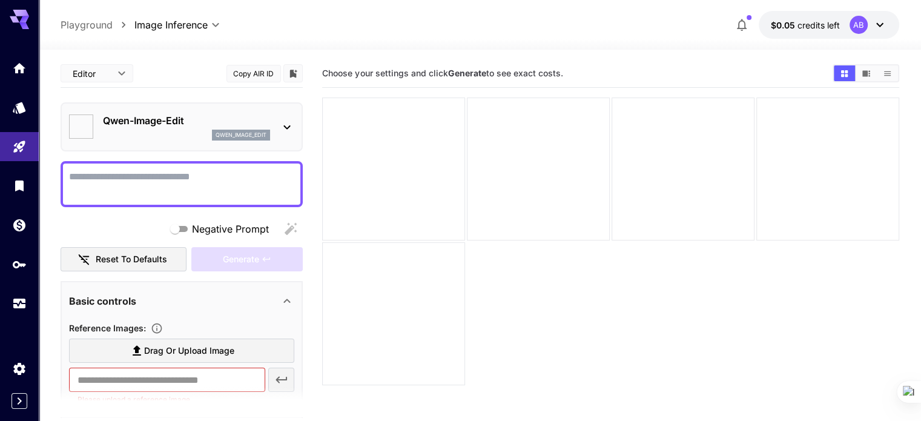
type input "*****"
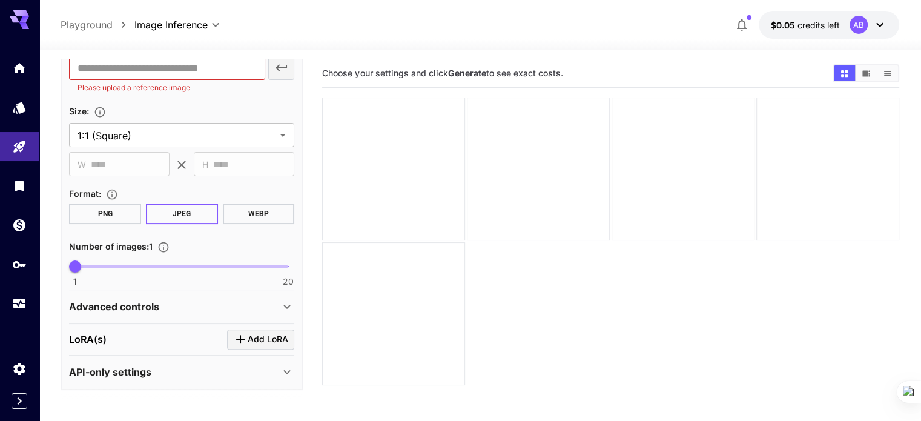
scroll to position [96, 0]
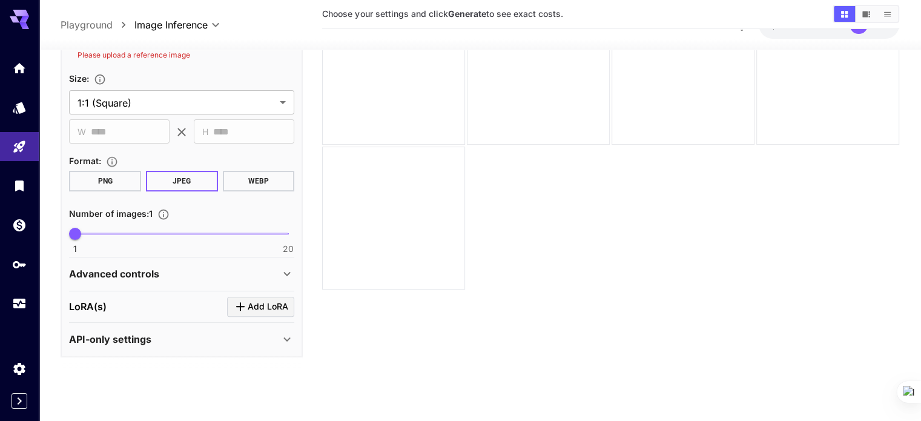
click at [143, 279] on div "Advanced controls" at bounding box center [181, 274] width 225 height 29
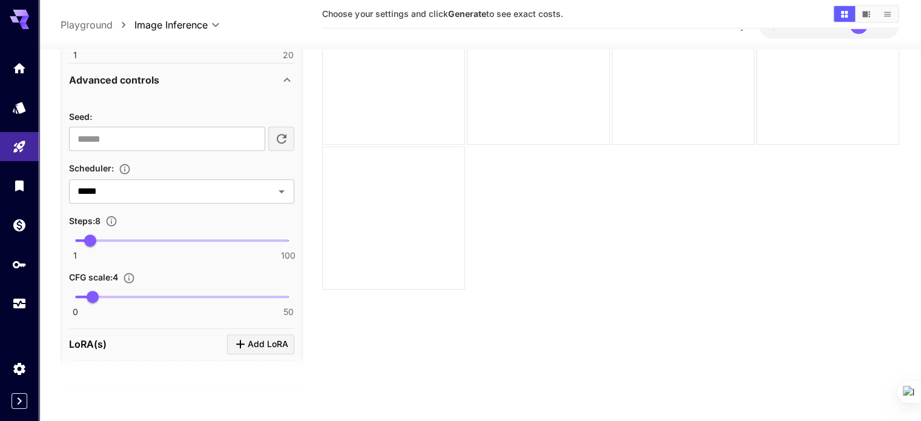
scroll to position [542, 0]
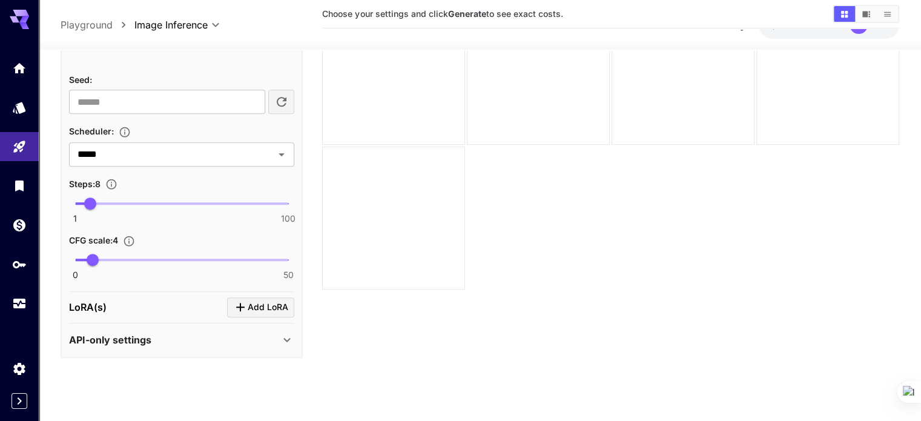
click at [128, 326] on div "API-only settings" at bounding box center [181, 340] width 225 height 29
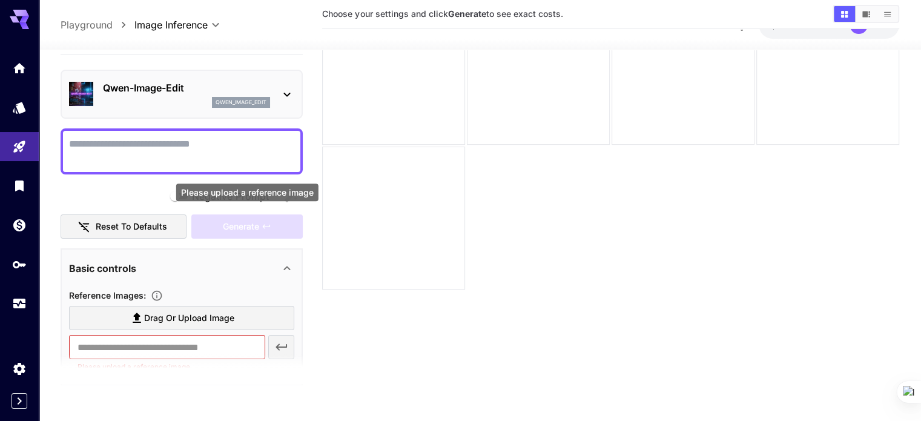
scroll to position [0, 0]
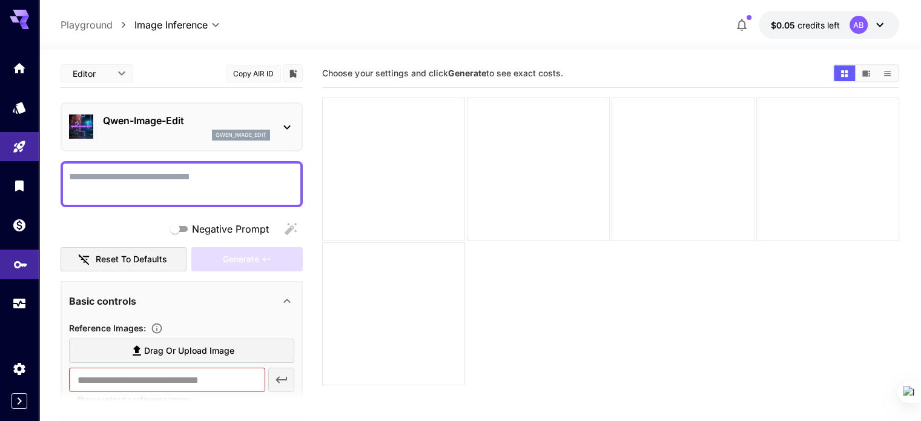
click at [15, 271] on link at bounding box center [19, 264] width 39 height 30
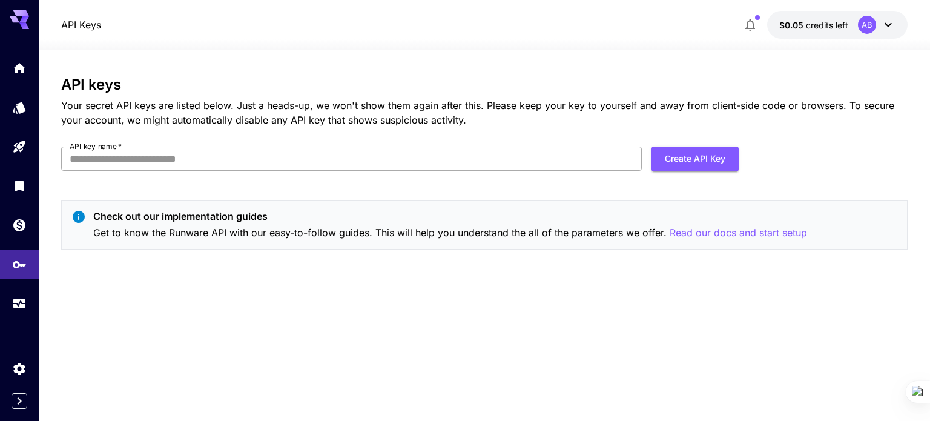
click at [149, 164] on input "API key name   *" at bounding box center [351, 158] width 581 height 24
click at [274, 185] on div "API keys Your secret API keys are listed below. Just a heads-up, we won't show …" at bounding box center [484, 167] width 846 height 183
click at [686, 161] on button "Create API Key" at bounding box center [694, 158] width 87 height 25
click at [269, 150] on input "API key name   *" at bounding box center [351, 158] width 581 height 24
type input "*"
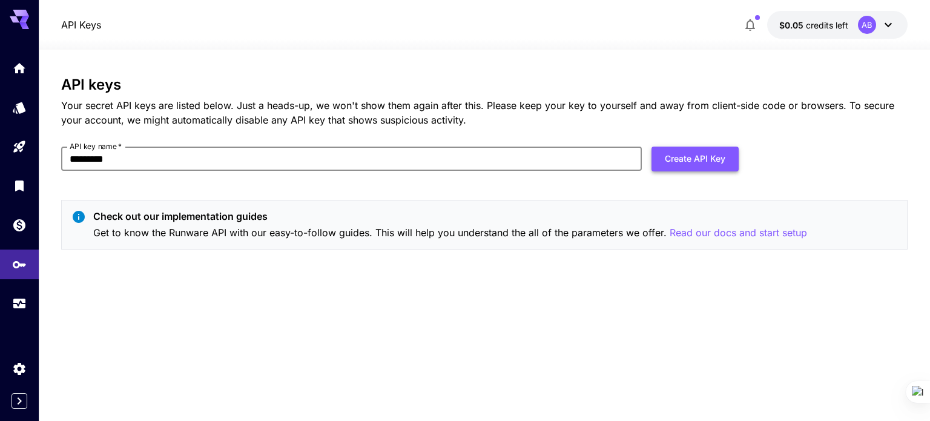
type input "*********"
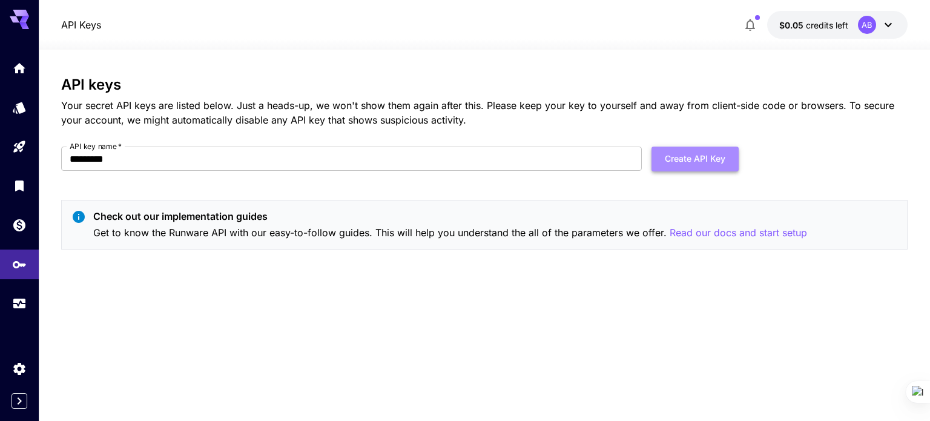
click at [680, 151] on button "Create API Key" at bounding box center [694, 158] width 87 height 25
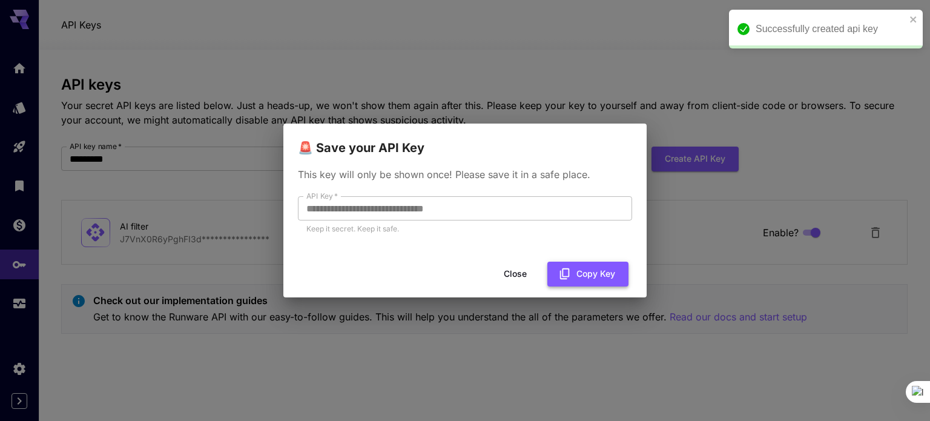
click at [596, 273] on button "Copy Key" at bounding box center [587, 274] width 81 height 25
click at [522, 271] on button "Close" at bounding box center [515, 274] width 54 height 25
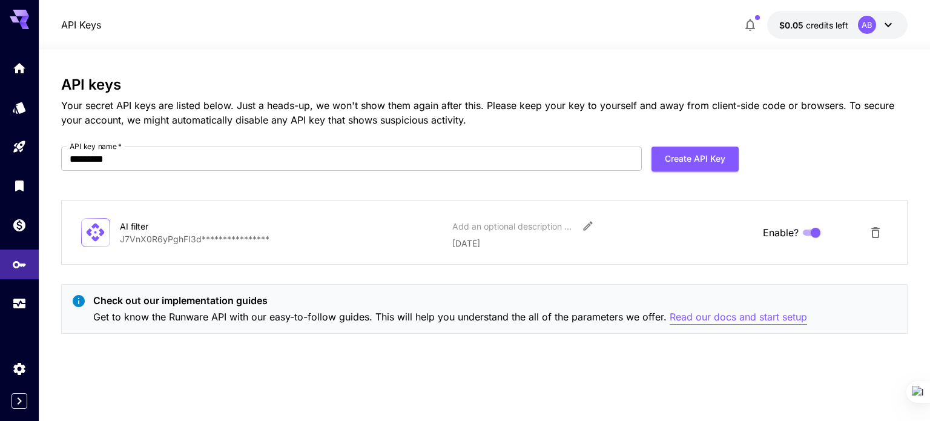
click at [741, 317] on p "Read our docs and start setup" at bounding box center [738, 316] width 137 height 15
click at [22, 109] on icon "Models" at bounding box center [20, 104] width 13 height 12
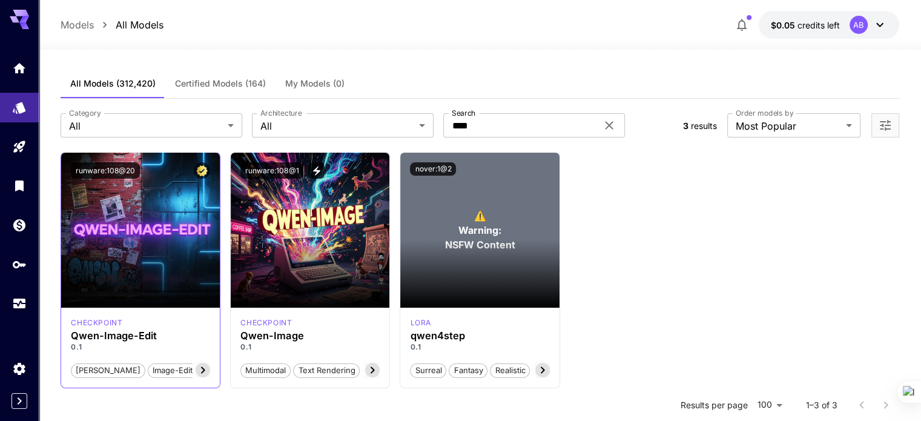
click at [205, 369] on icon at bounding box center [203, 370] width 4 height 7
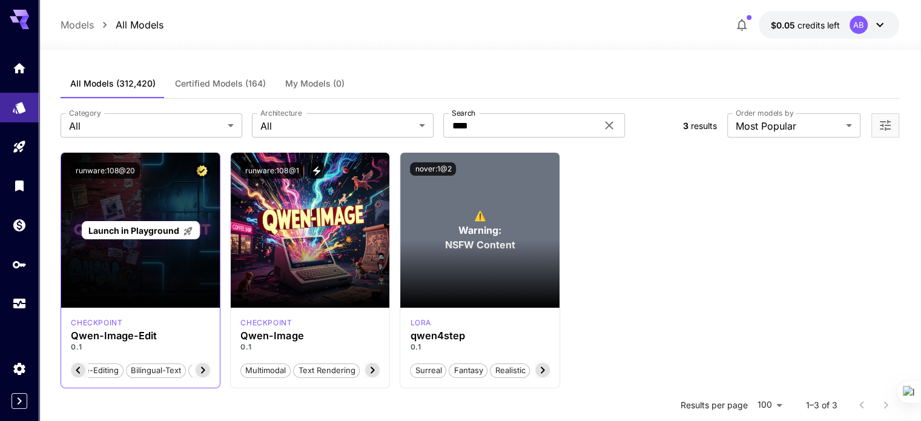
click at [168, 235] on p "Launch in Playground" at bounding box center [140, 230] width 105 height 13
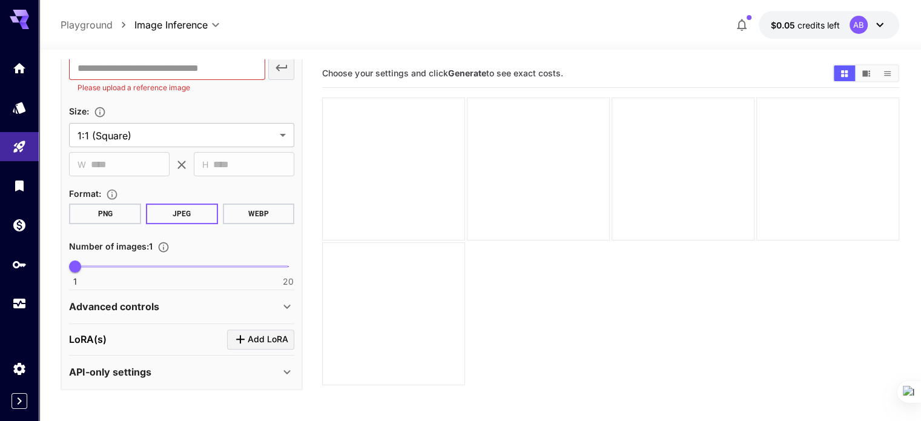
scroll to position [96, 0]
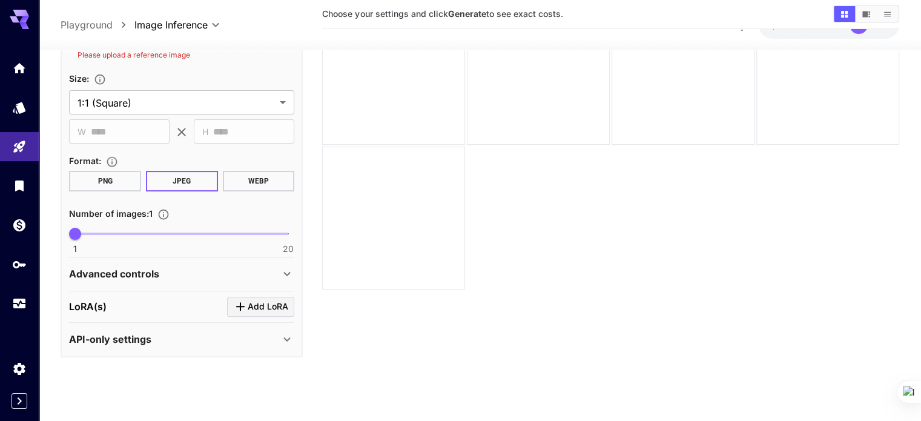
click at [223, 332] on div "API-only settings" at bounding box center [174, 339] width 211 height 15
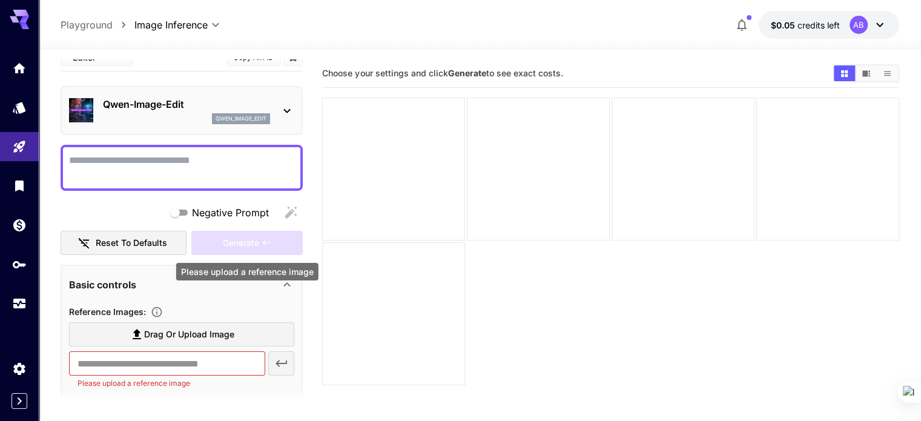
scroll to position [0, 0]
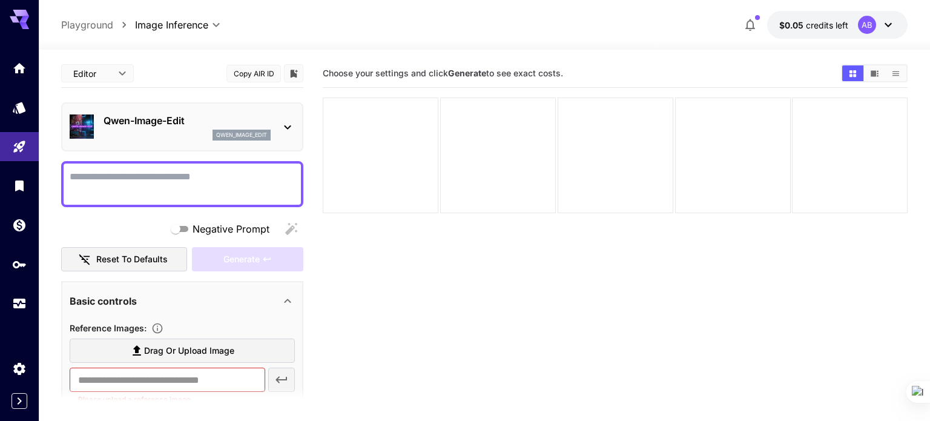
click at [111, 67] on body "**********" at bounding box center [465, 258] width 930 height 516
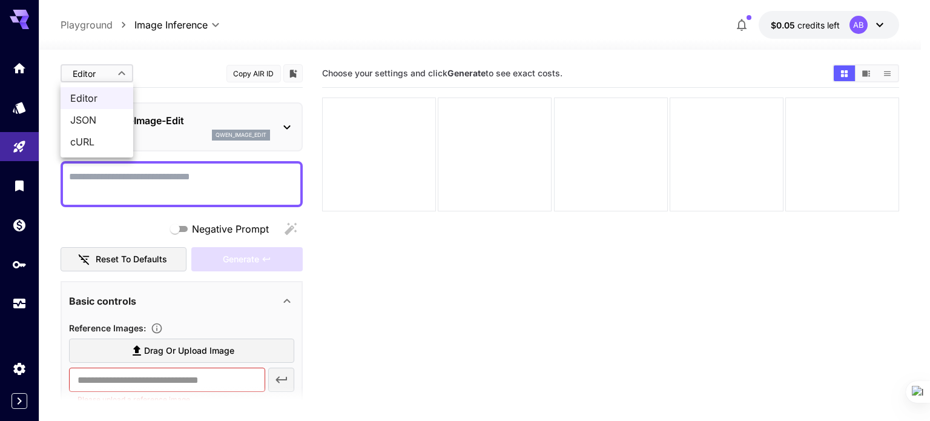
click at [111, 67] on div at bounding box center [465, 210] width 930 height 421
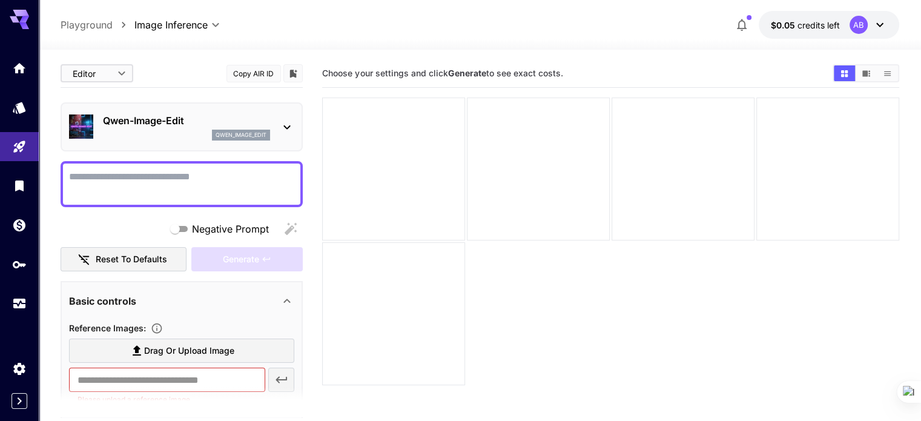
click at [111, 81] on body "**********" at bounding box center [460, 258] width 921 height 516
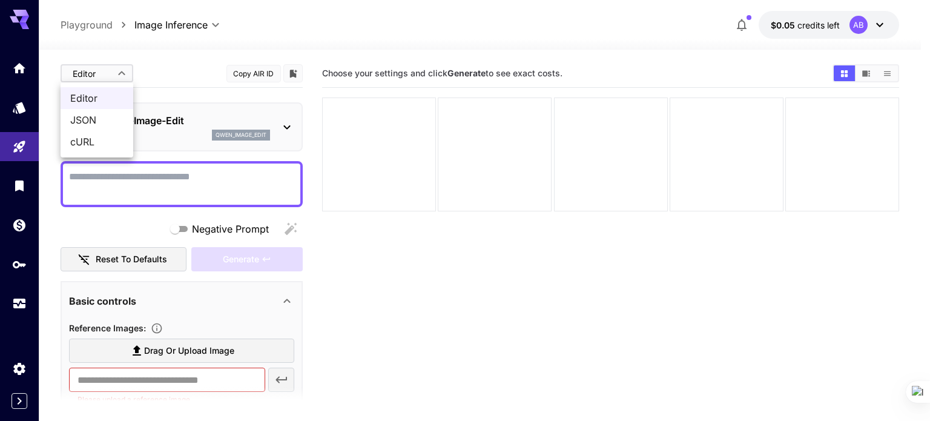
click at [253, 56] on div at bounding box center [465, 210] width 930 height 421
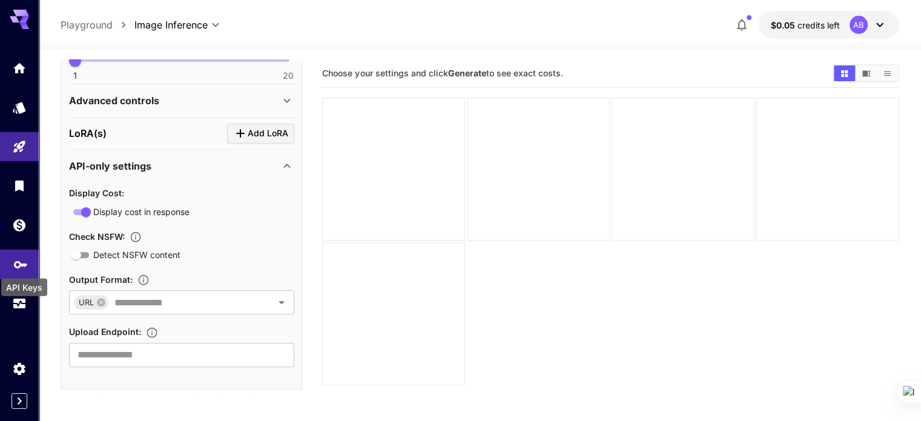
click at [13, 262] on icon "API Keys" at bounding box center [20, 260] width 15 height 15
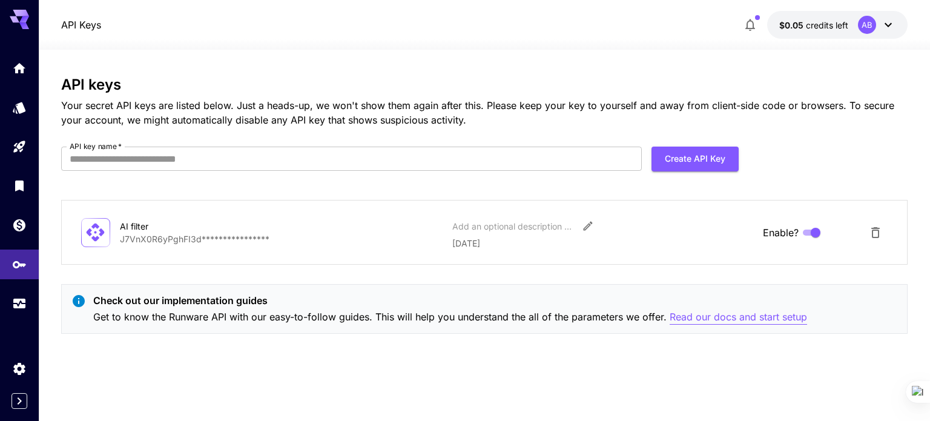
click at [722, 312] on p "Read our docs and start setup" at bounding box center [738, 316] width 137 height 15
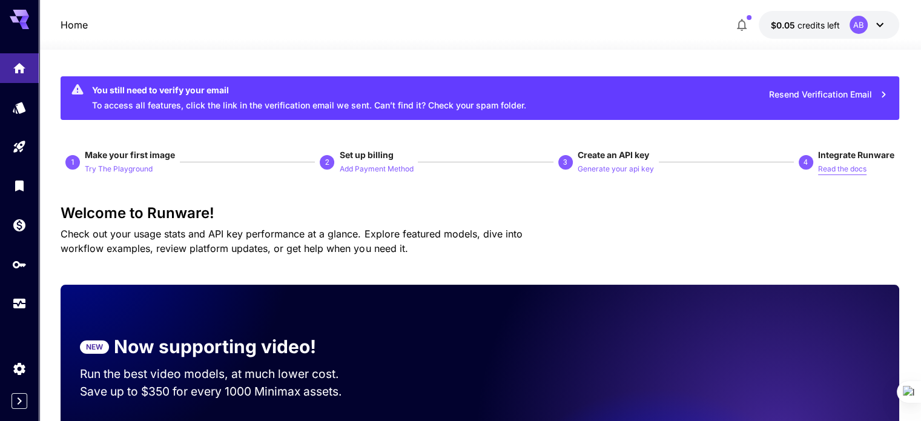
click at [824, 167] on p "Read the docs" at bounding box center [842, 169] width 48 height 12
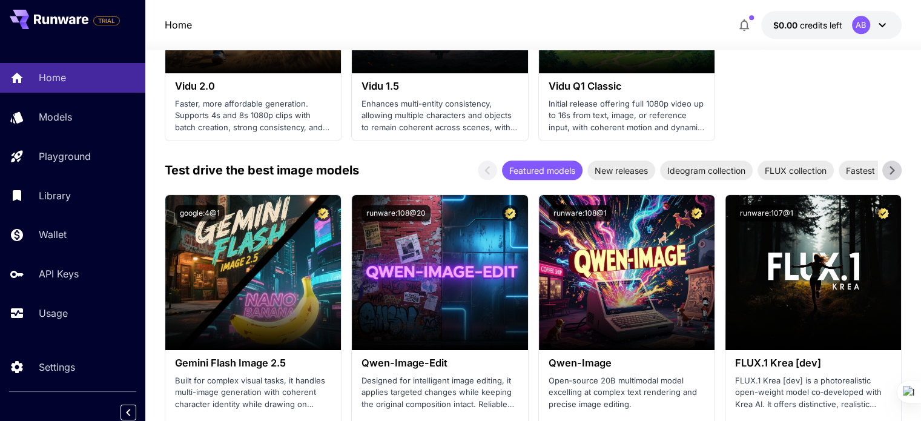
scroll to position [1527, 0]
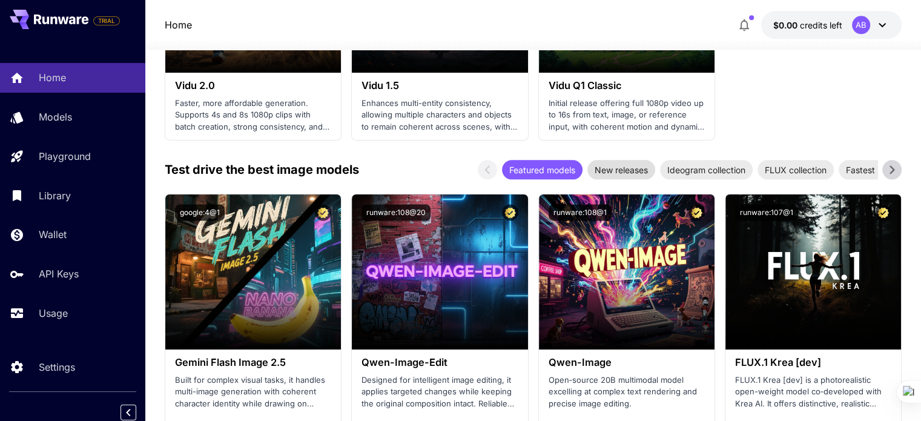
click at [613, 163] on span "New releases" at bounding box center [621, 169] width 68 height 13
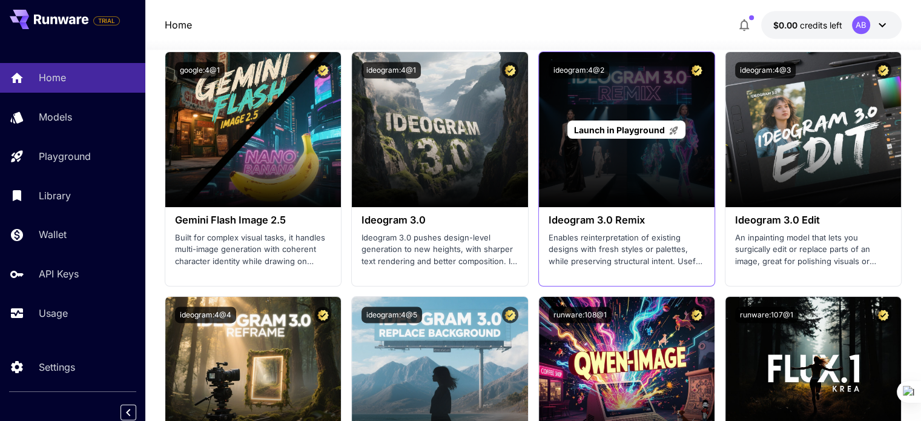
scroll to position [1670, 0]
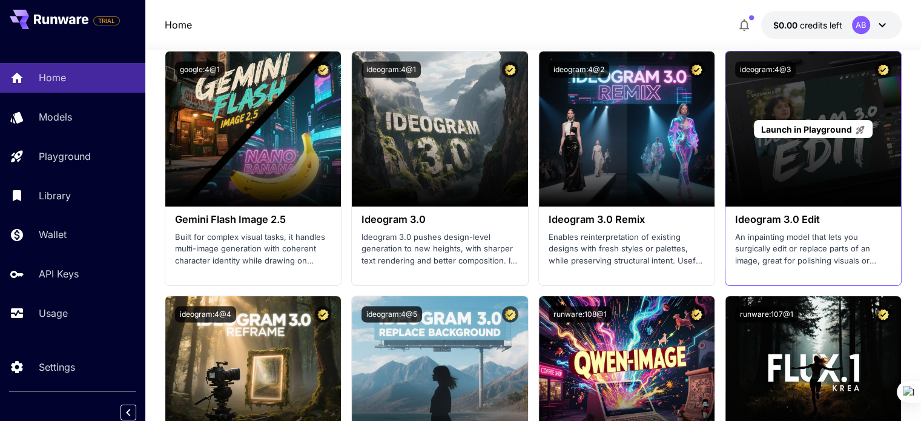
click at [826, 127] on span "Launch in Playground" at bounding box center [805, 129] width 91 height 10
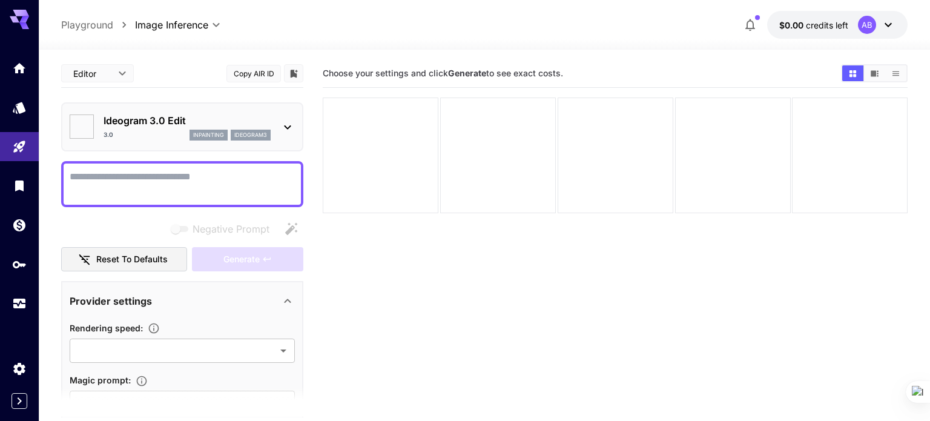
type input "*******"
type input "****"
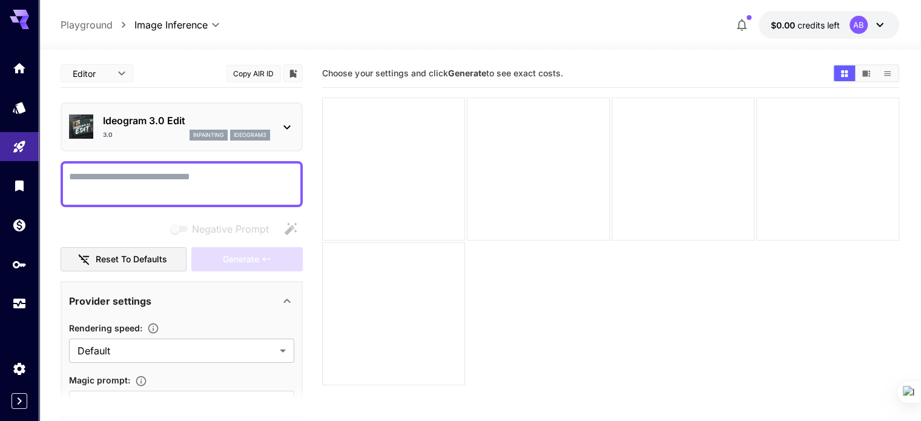
click at [186, 179] on textarea "Negative Prompt" at bounding box center [181, 183] width 225 height 29
click at [288, 127] on icon at bounding box center [287, 127] width 15 height 15
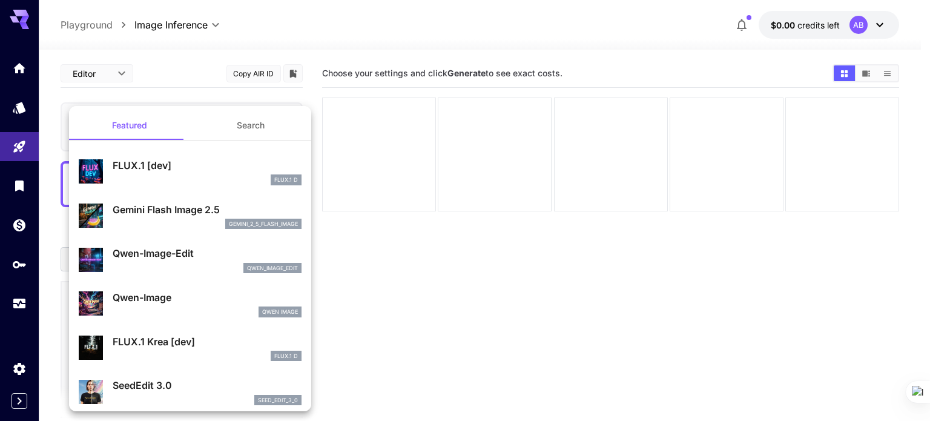
click at [418, 314] on div at bounding box center [465, 210] width 930 height 421
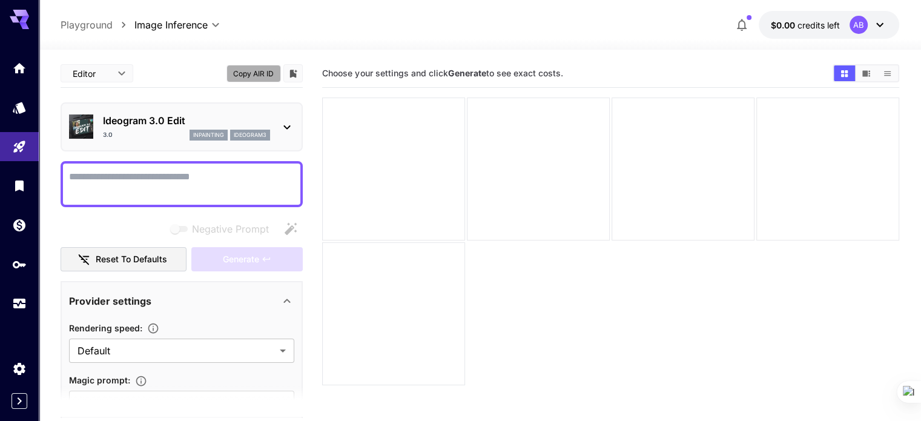
click at [251, 77] on button "Copy AIR ID" at bounding box center [253, 74] width 54 height 18
